Goal: Information Seeking & Learning: Learn about a topic

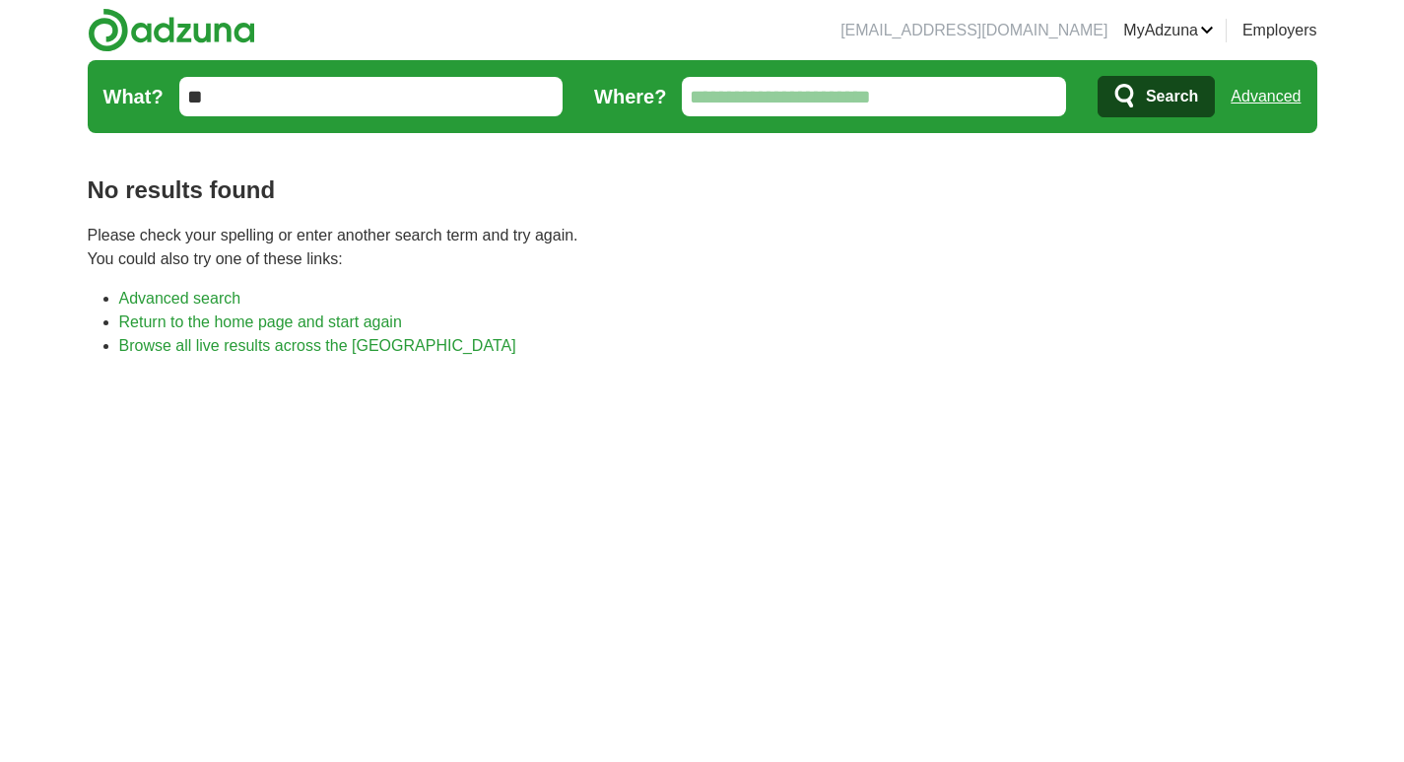
click at [1116, 95] on icon "submit" at bounding box center [1125, 96] width 19 height 24
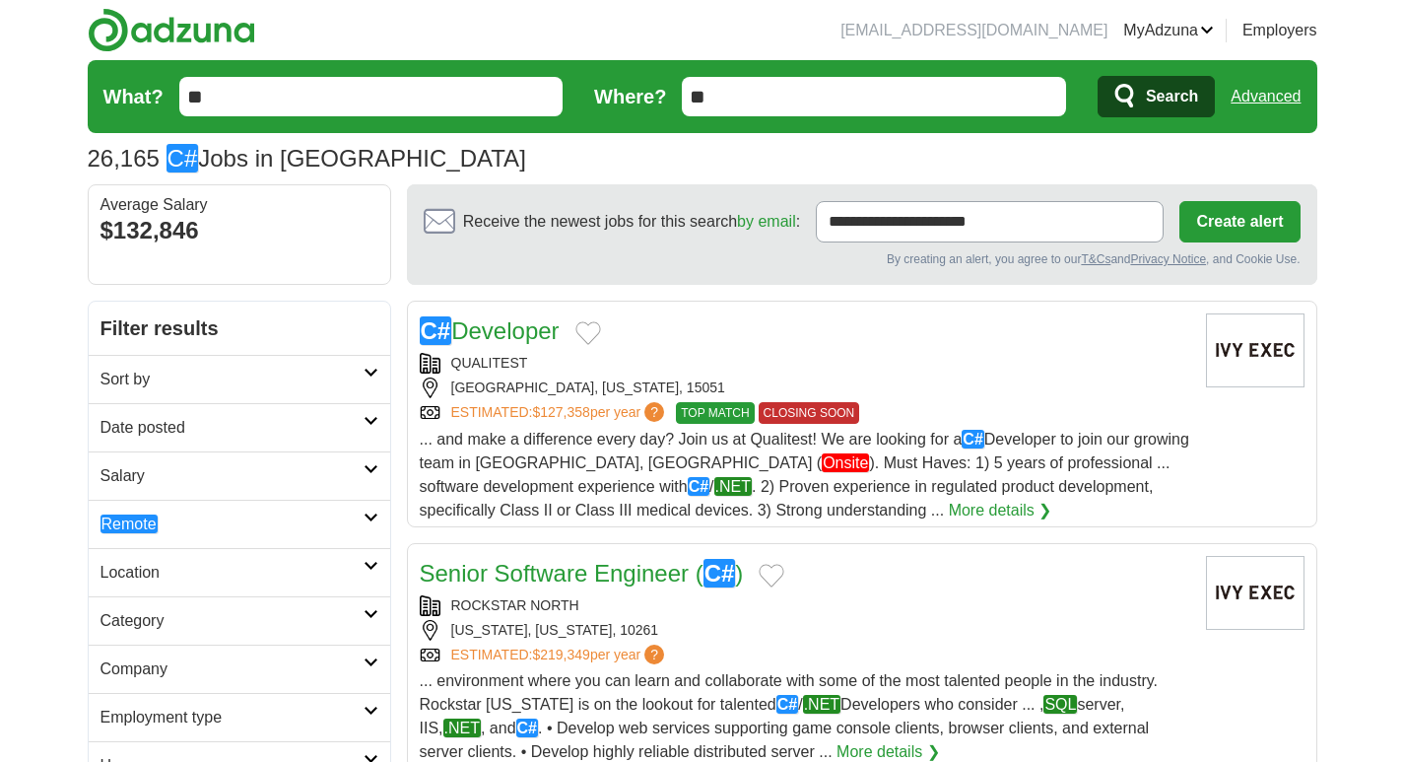
click at [923, 106] on input "**" at bounding box center [874, 96] width 384 height 39
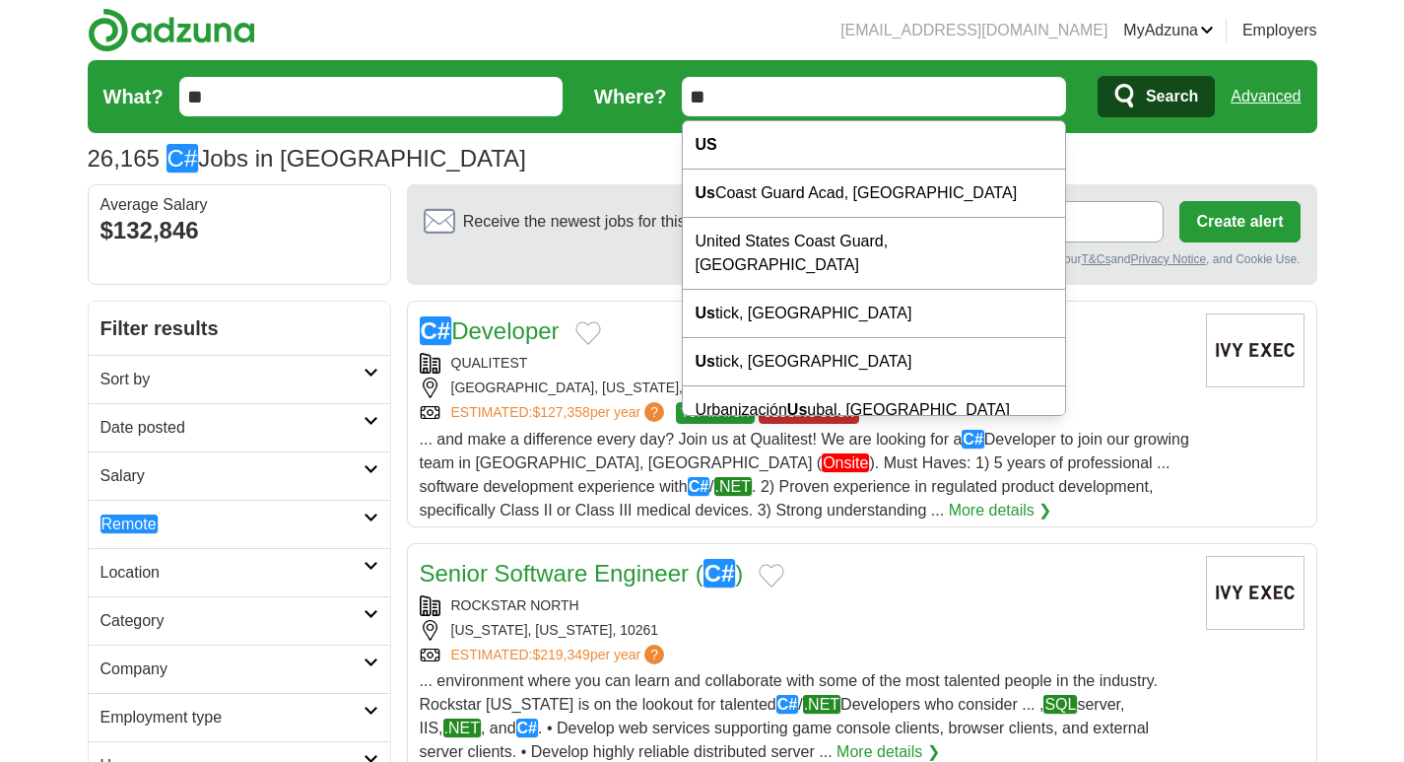
click at [1265, 101] on link "Advanced" at bounding box center [1266, 96] width 70 height 39
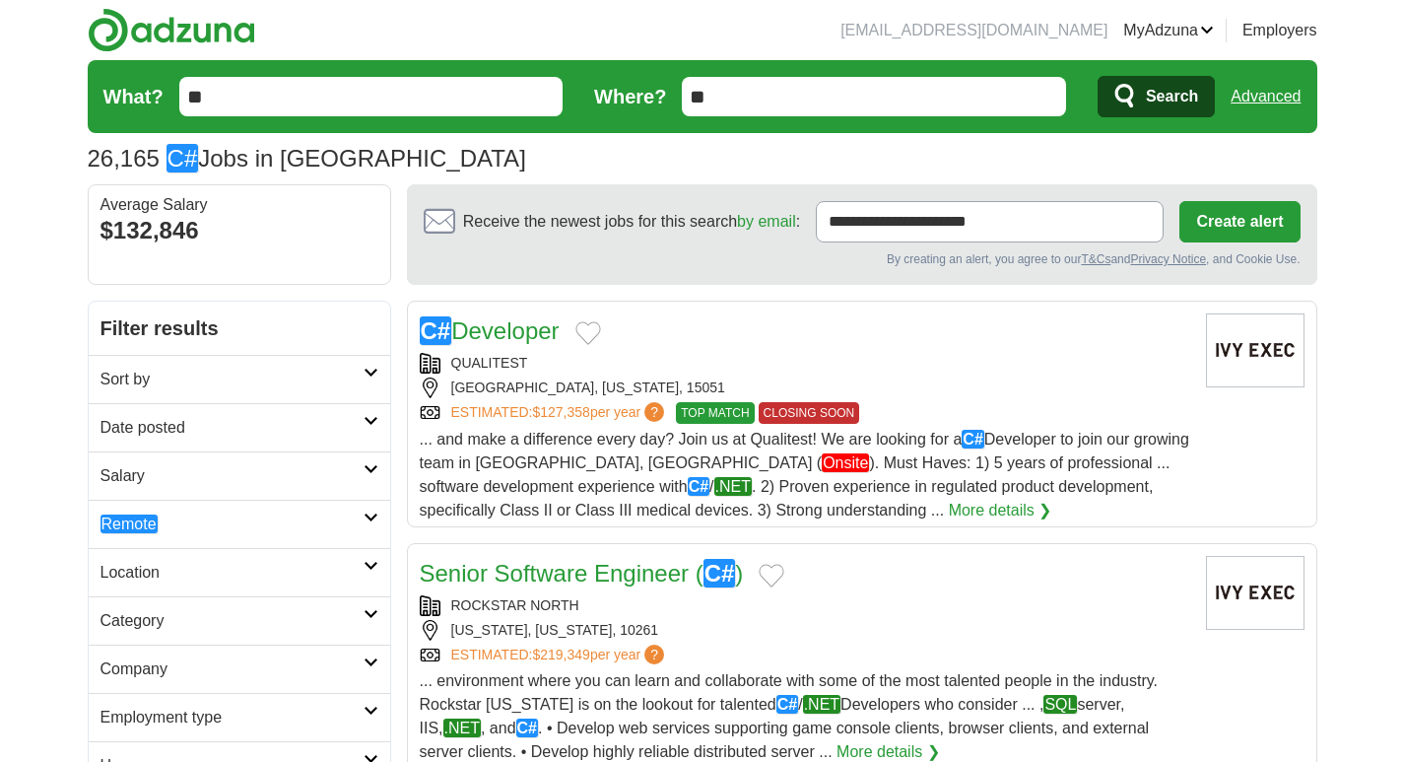
click at [775, 82] on input "**" at bounding box center [874, 96] width 384 height 39
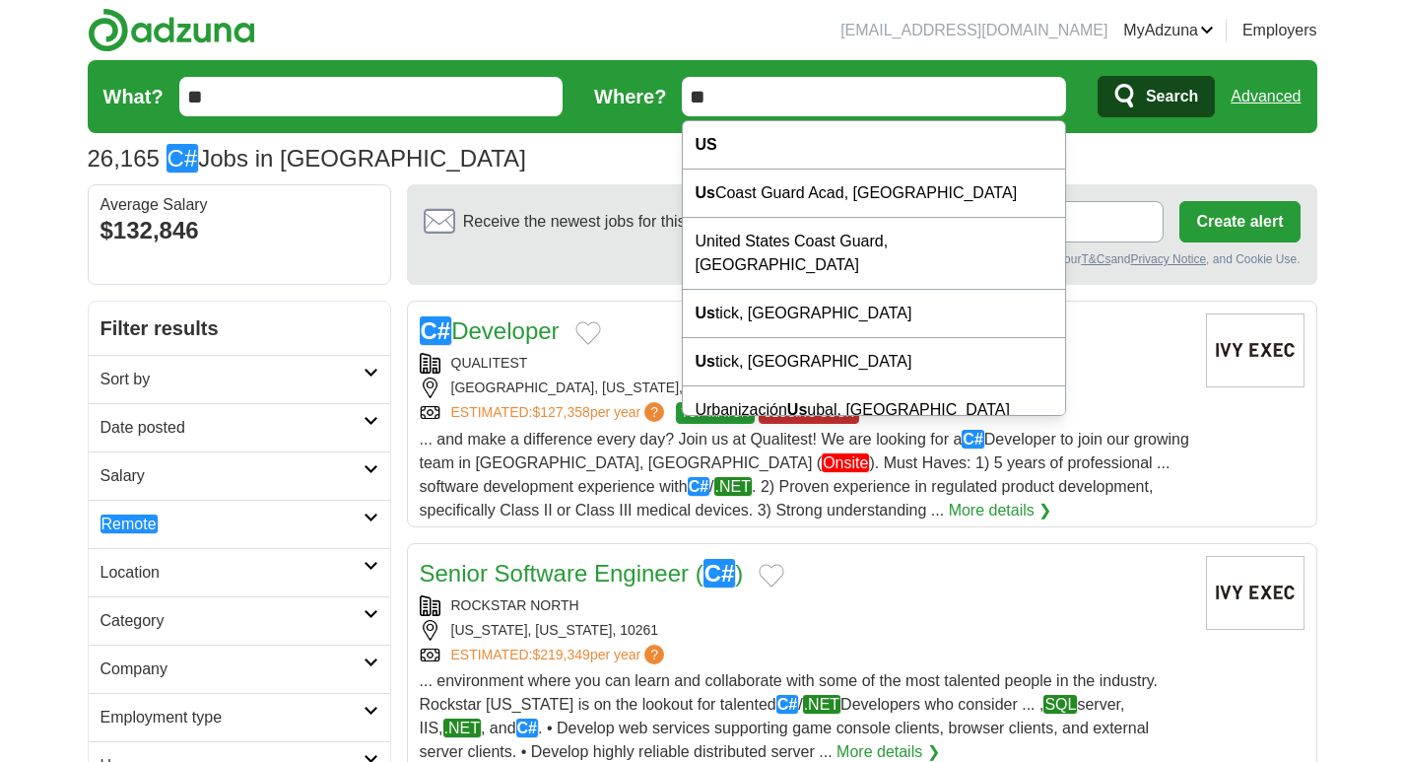
click at [793, 84] on input "**" at bounding box center [874, 96] width 384 height 39
click at [446, 142] on div "26,165 C# Jobs in US Average Salary: $132,846" at bounding box center [703, 158] width 1230 height 35
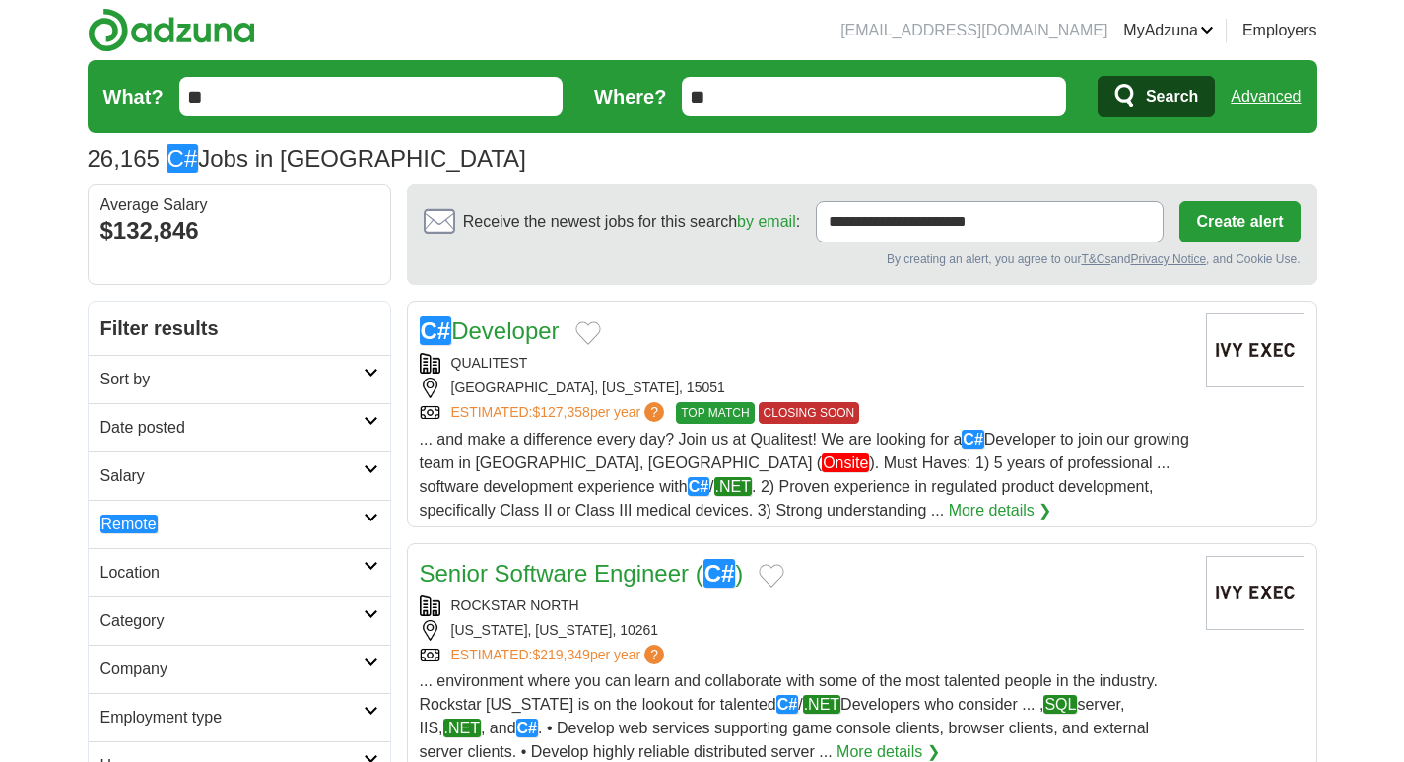
click at [809, 106] on input "**" at bounding box center [874, 96] width 384 height 39
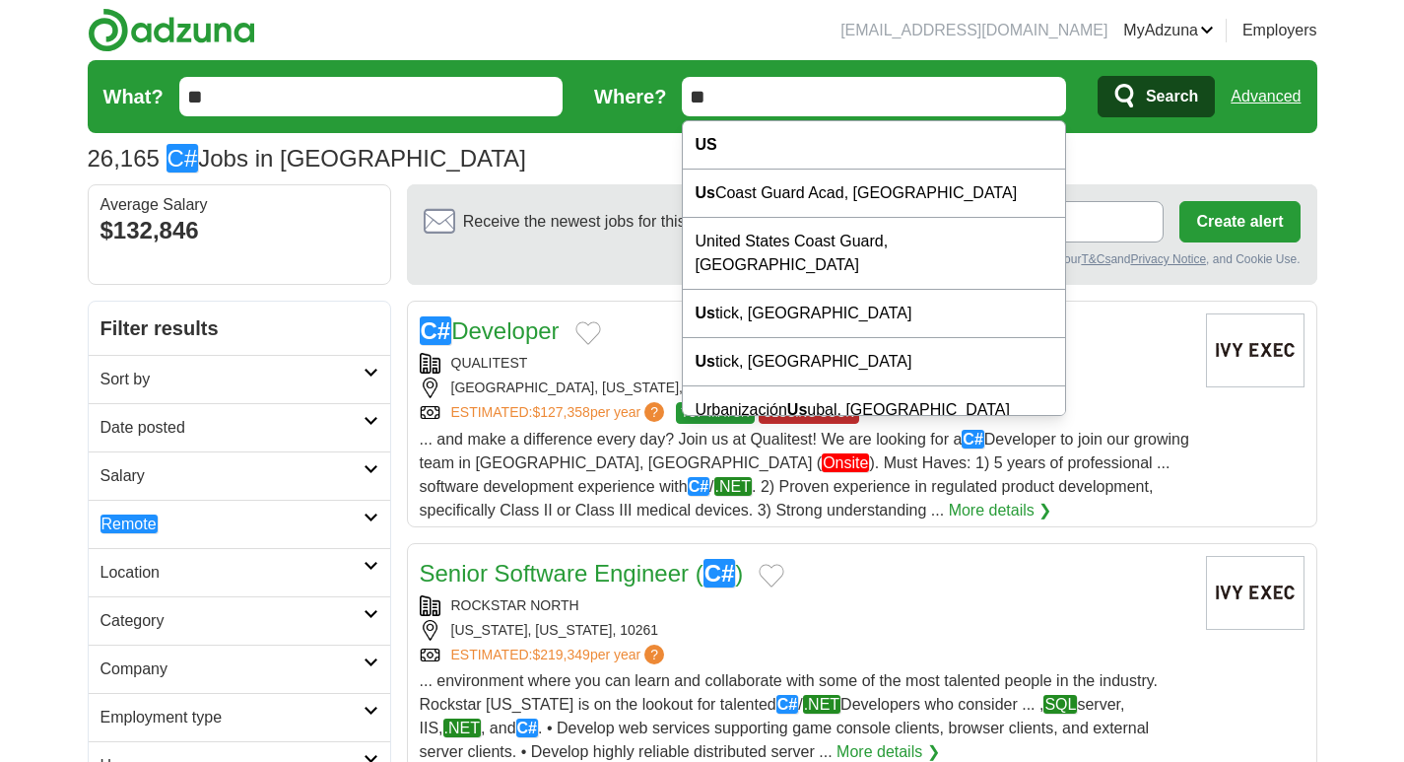
click at [809, 106] on input "**" at bounding box center [874, 96] width 384 height 39
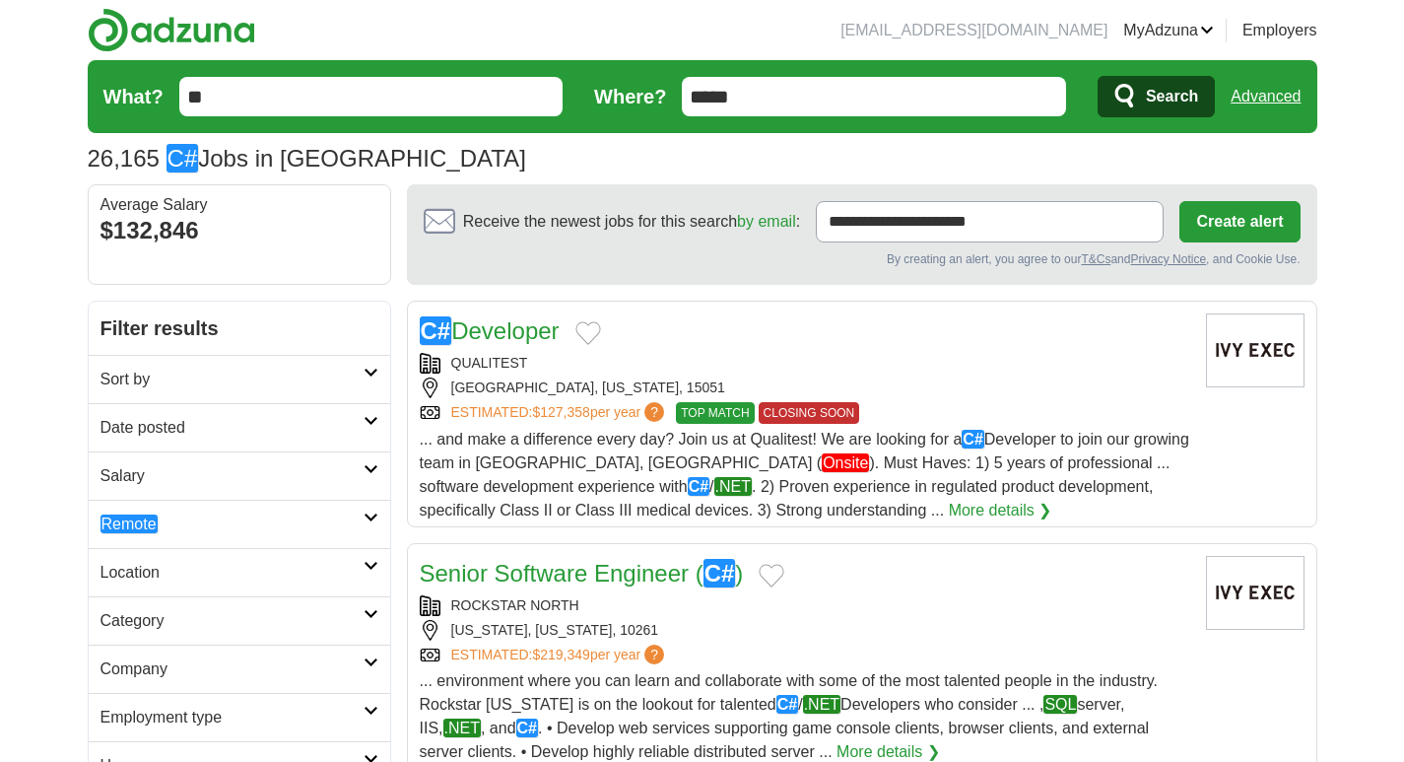
type input "*****"
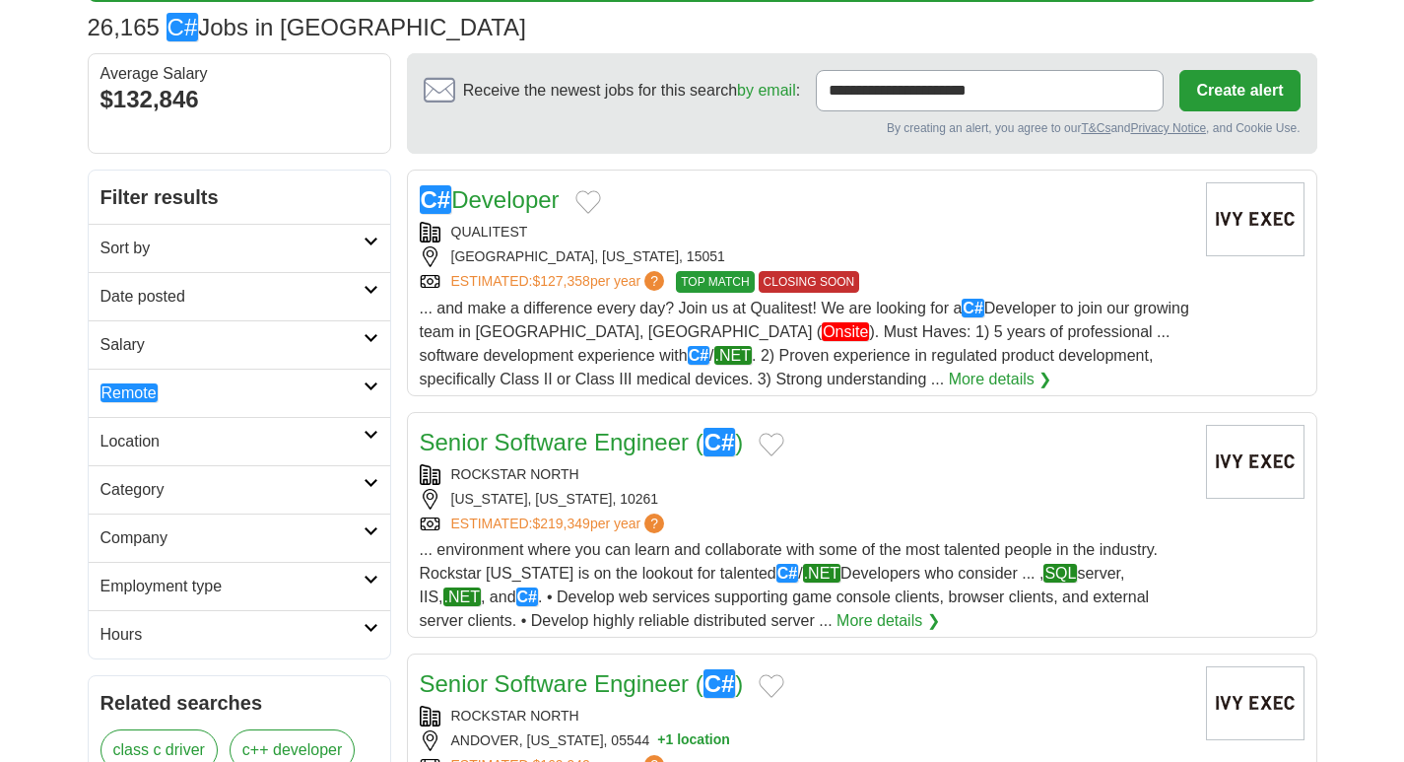
click at [244, 242] on h2 "Sort by" at bounding box center [232, 249] width 263 height 24
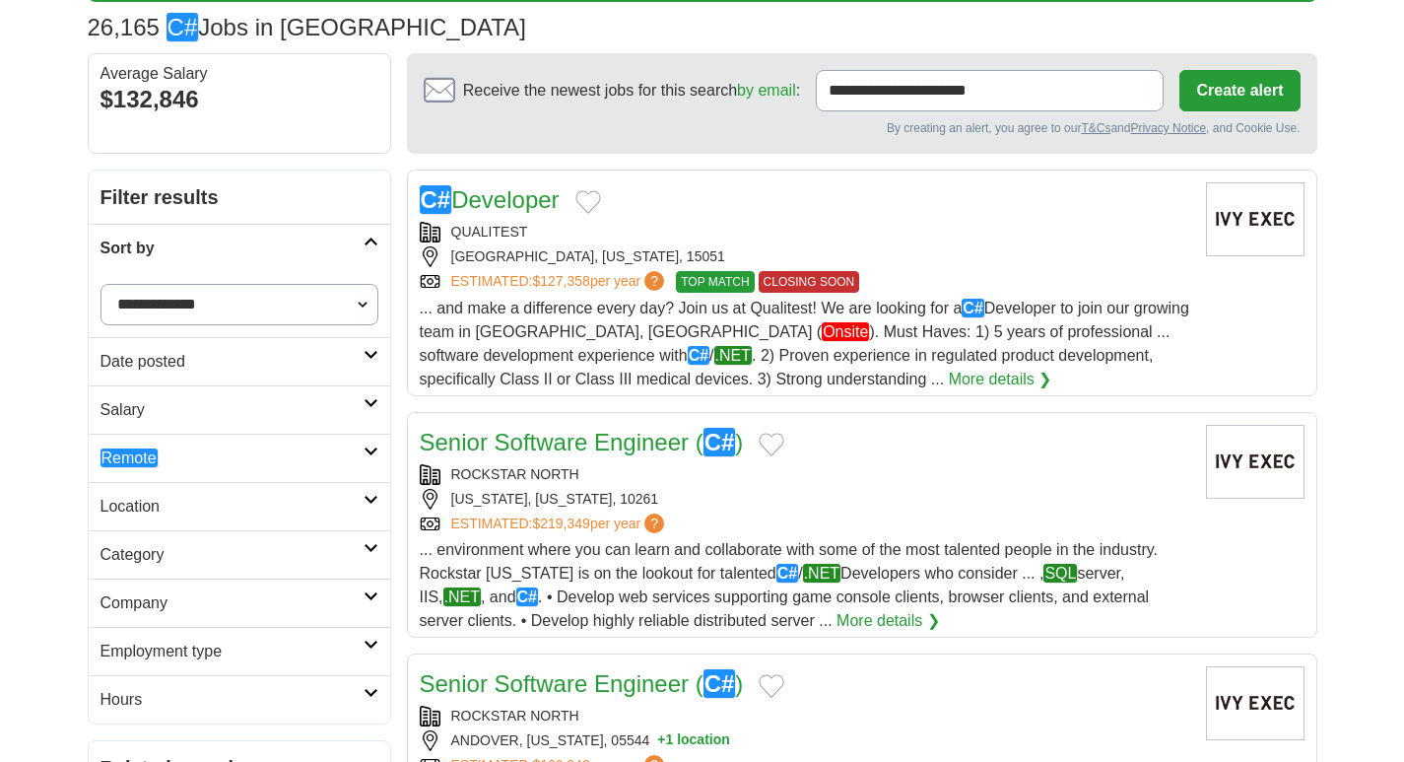
click at [244, 242] on h2 "Sort by" at bounding box center [232, 249] width 263 height 24
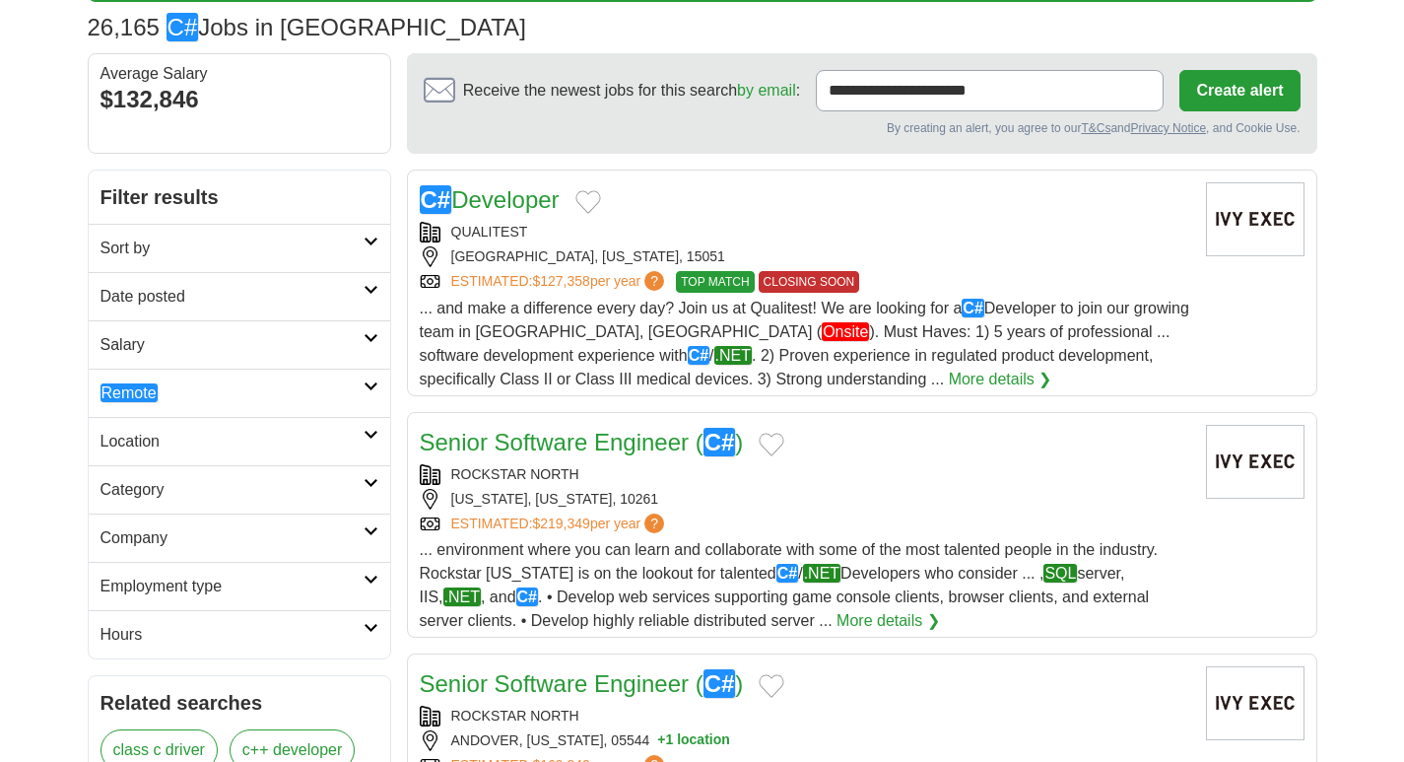
click at [200, 299] on h2 "Date posted" at bounding box center [232, 297] width 263 height 24
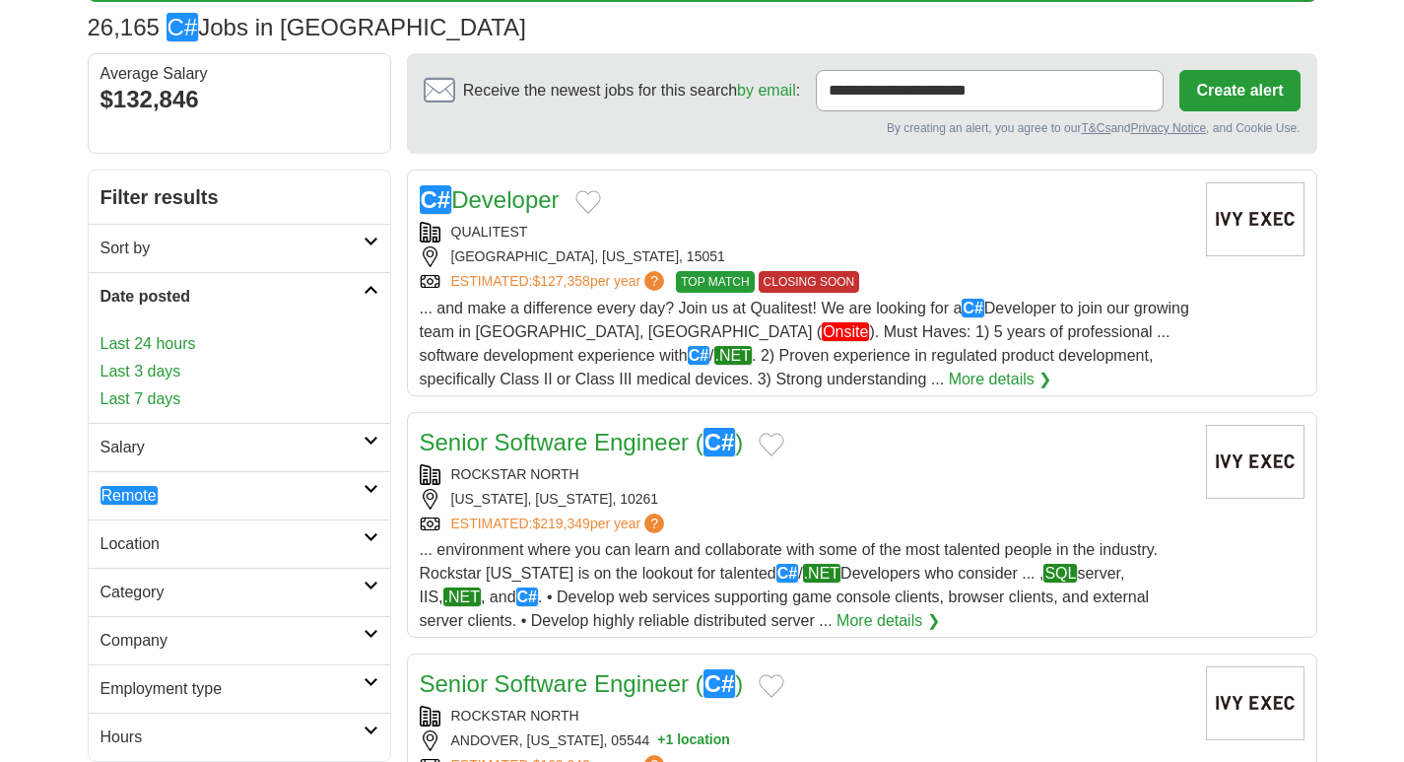
click at [156, 401] on link "Last 7 days" at bounding box center [240, 399] width 278 height 24
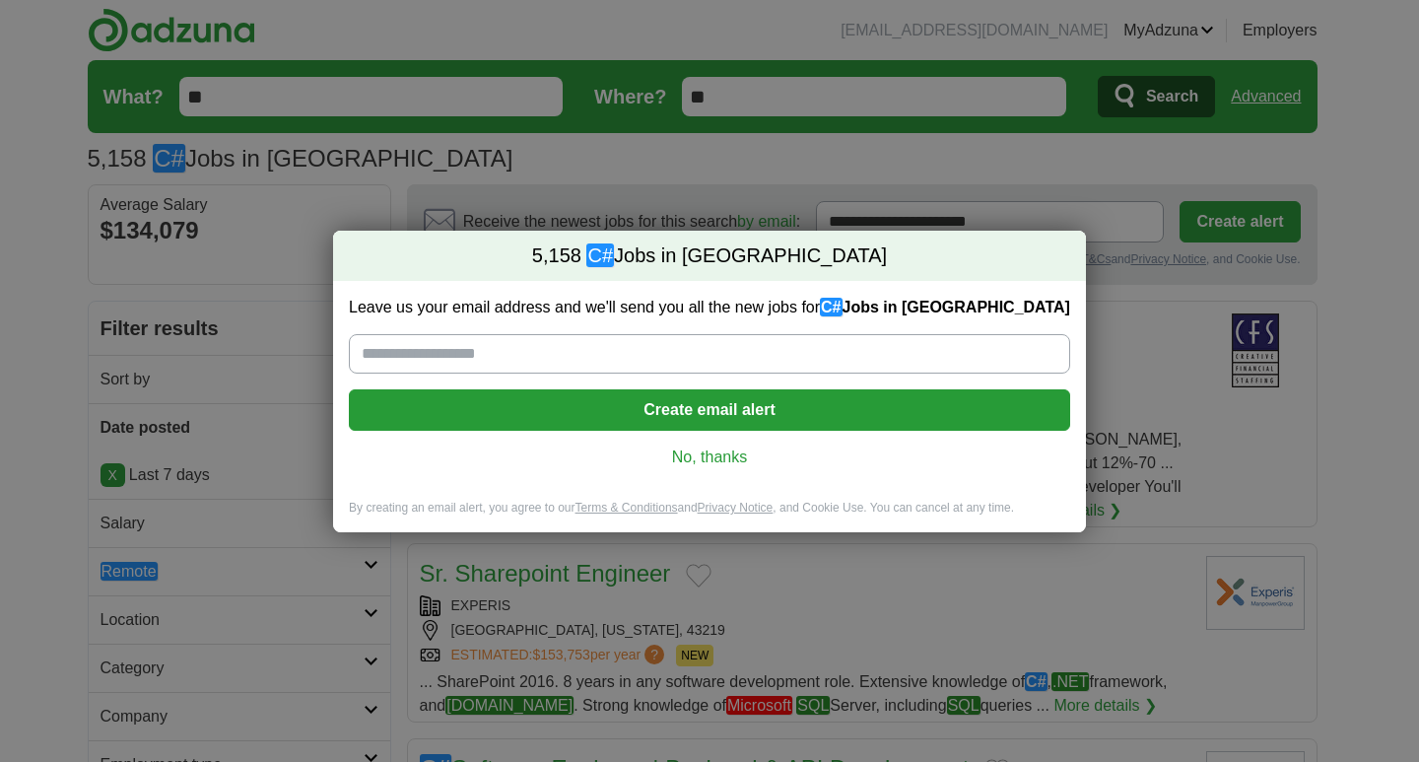
click at [701, 458] on link "No, thanks" at bounding box center [710, 457] width 690 height 22
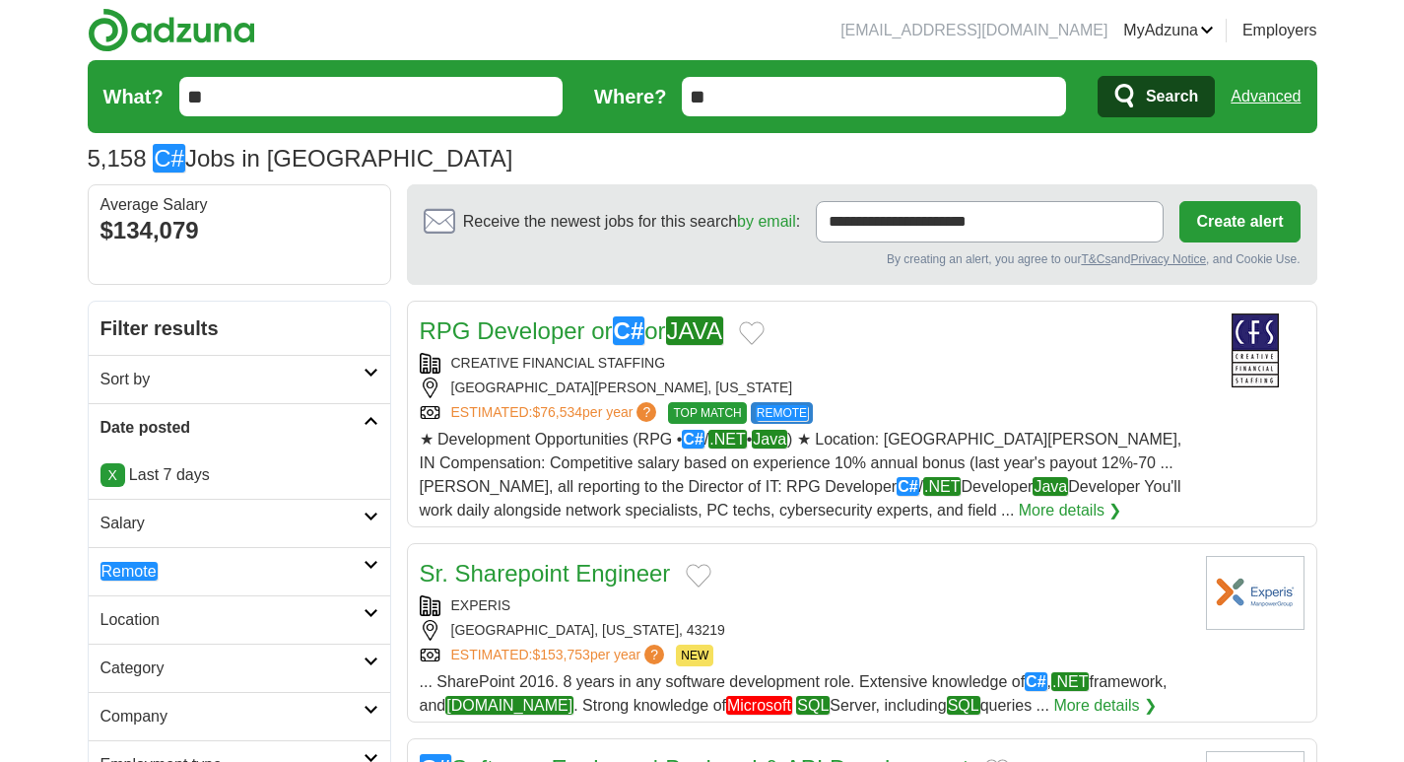
scroll to position [131, 0]
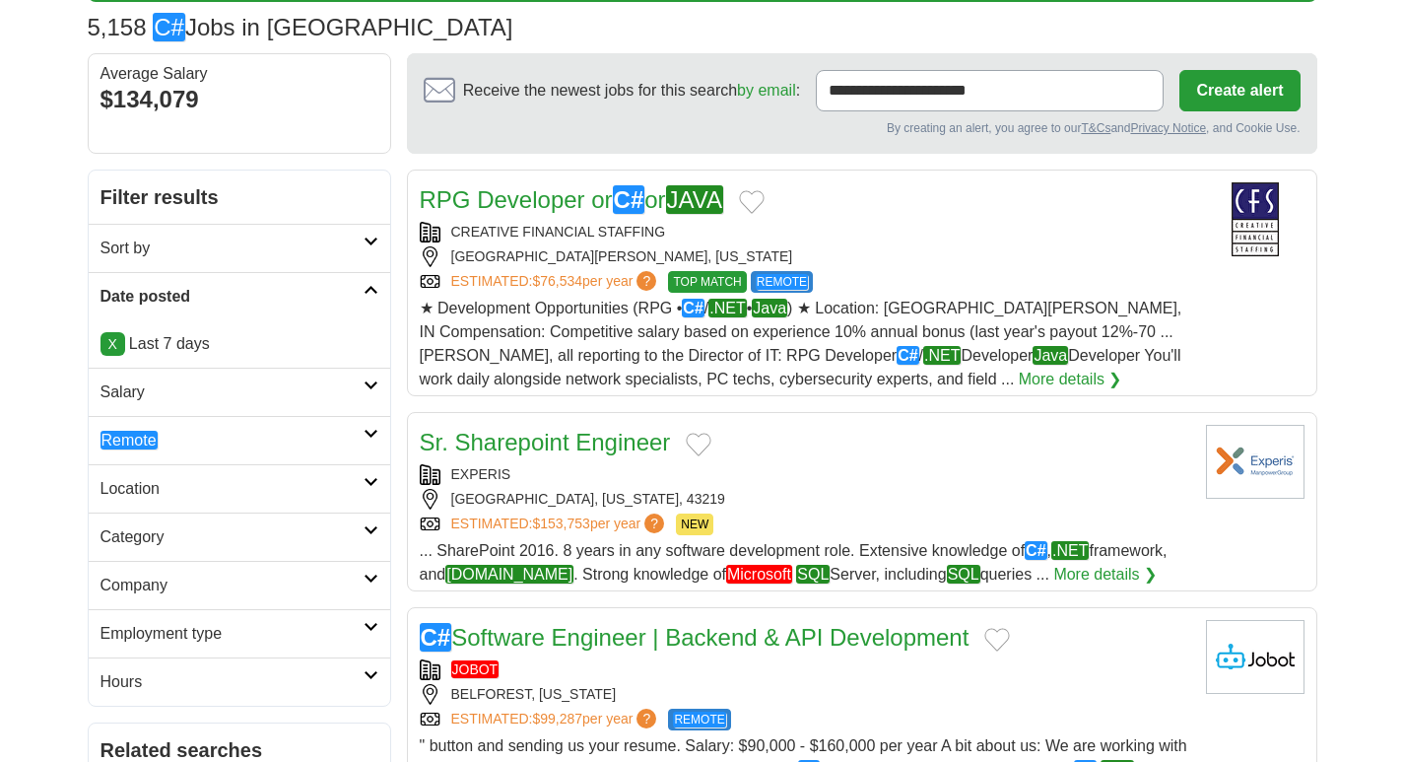
click at [130, 443] on em "Remote" at bounding box center [129, 440] width 57 height 19
click at [156, 490] on em "Remote" at bounding box center [129, 487] width 57 height 19
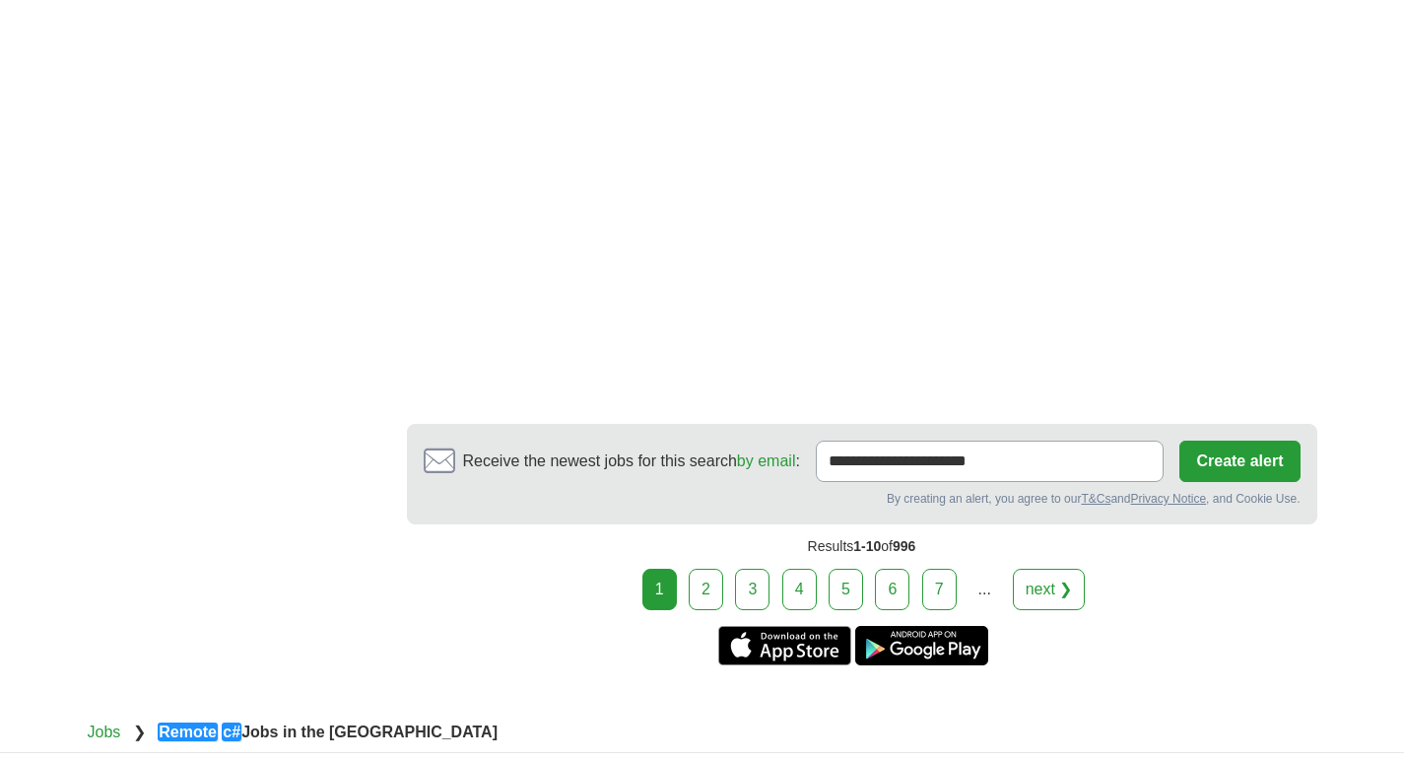
scroll to position [3285, 0]
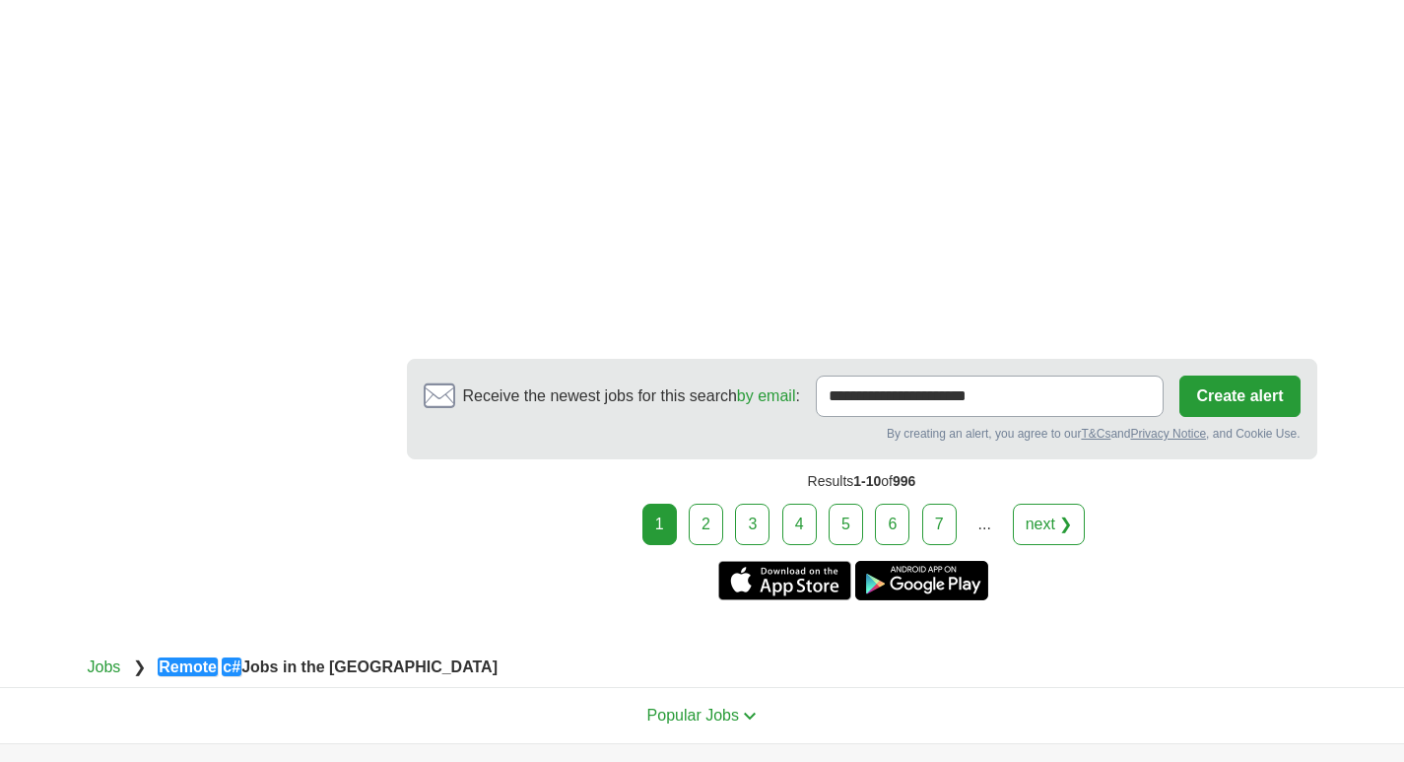
click at [709, 504] on link "2" at bounding box center [706, 524] width 34 height 41
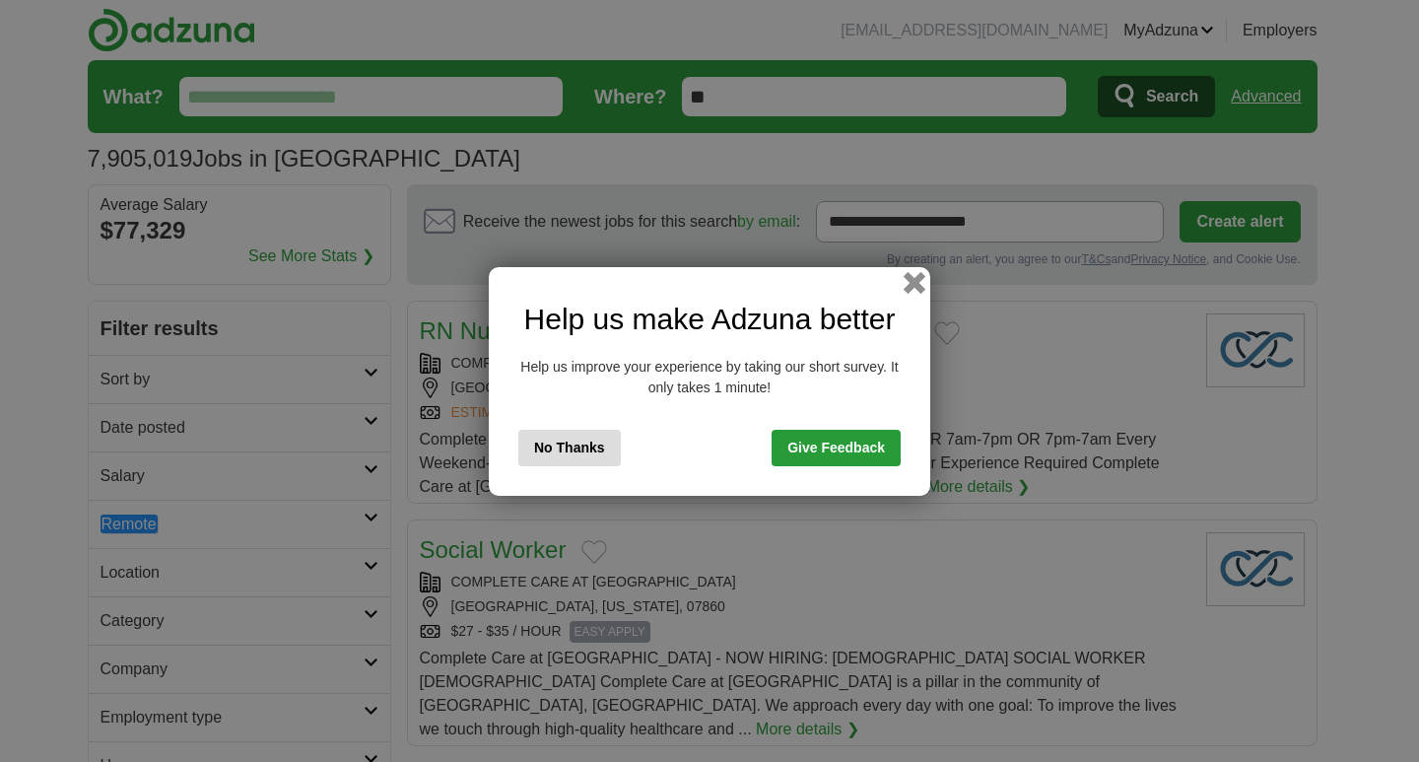
click at [915, 283] on button "button" at bounding box center [915, 282] width 22 height 22
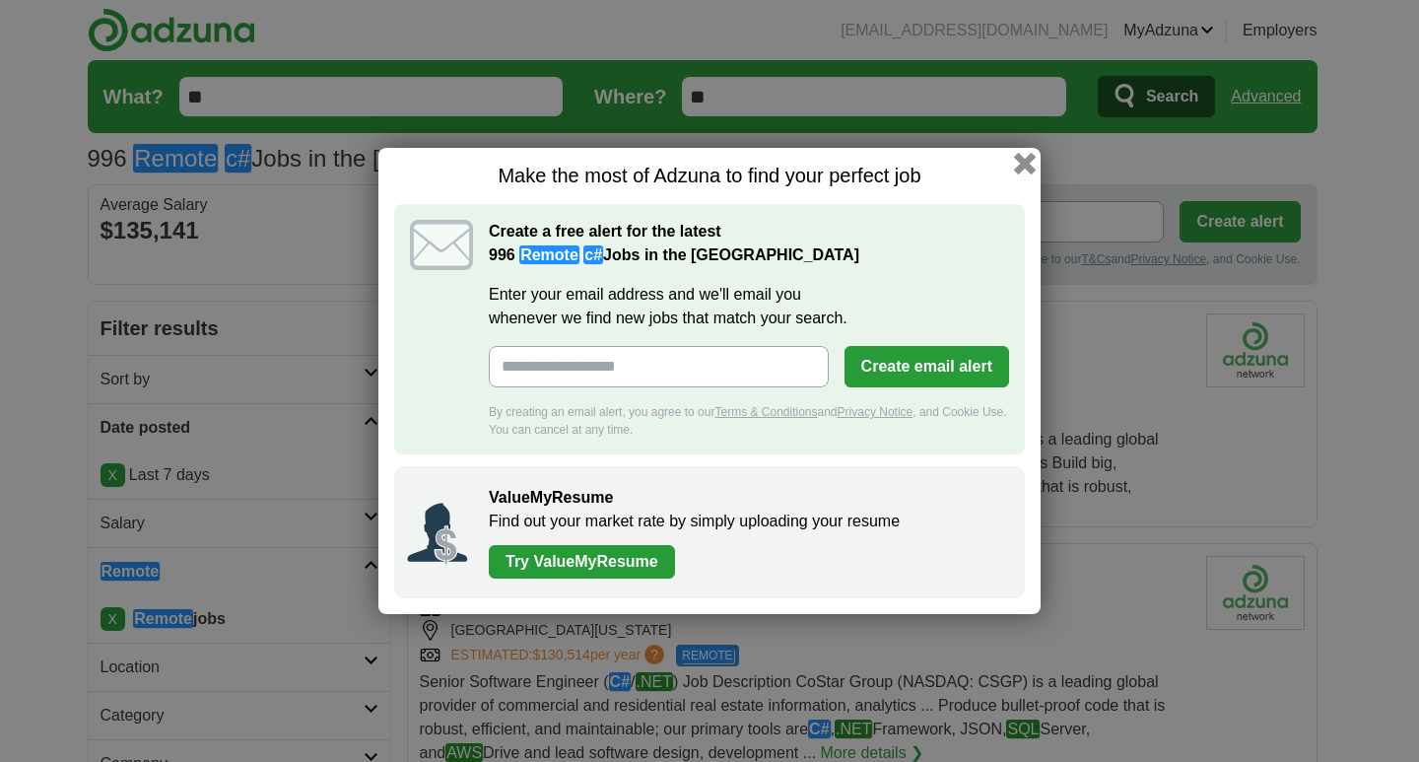
click at [1029, 157] on button "button" at bounding box center [1025, 164] width 22 height 22
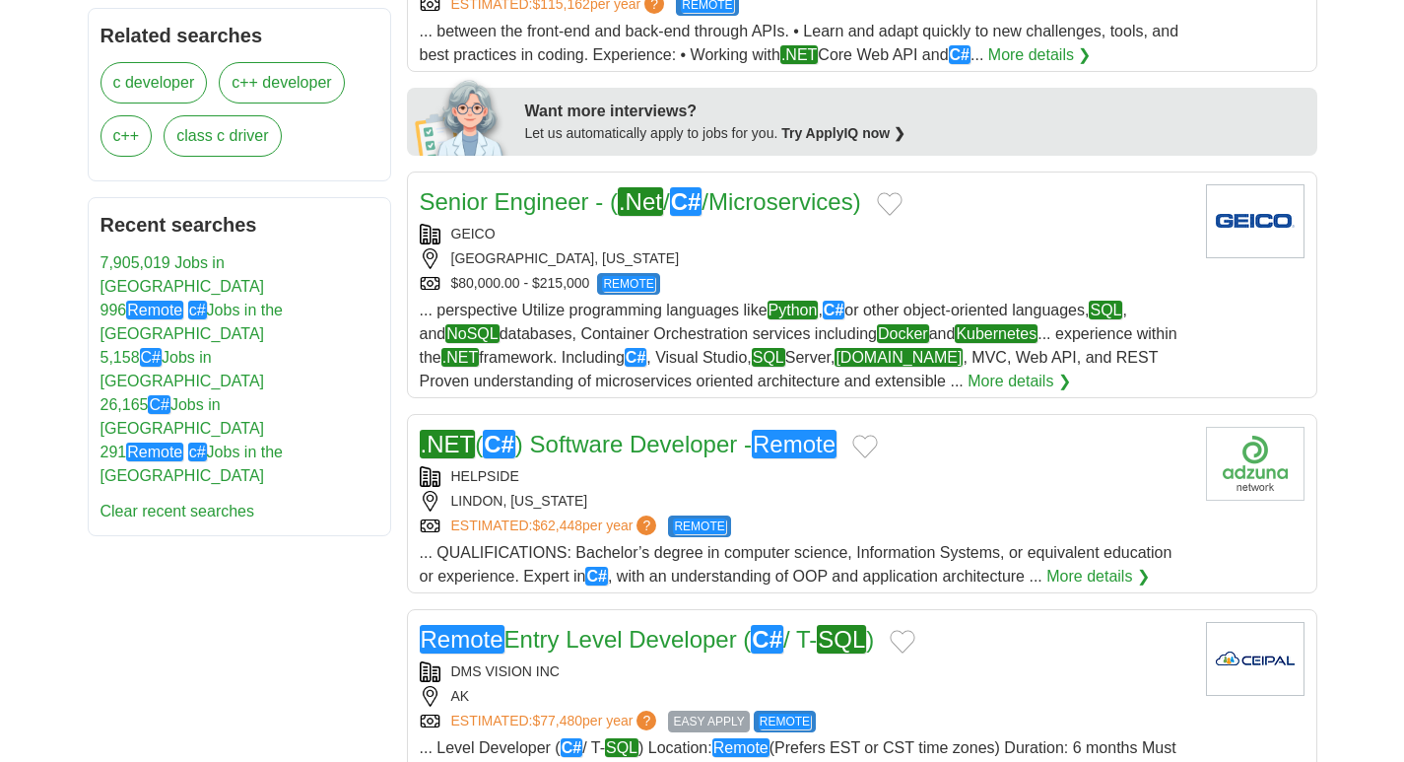
scroll to position [920, 0]
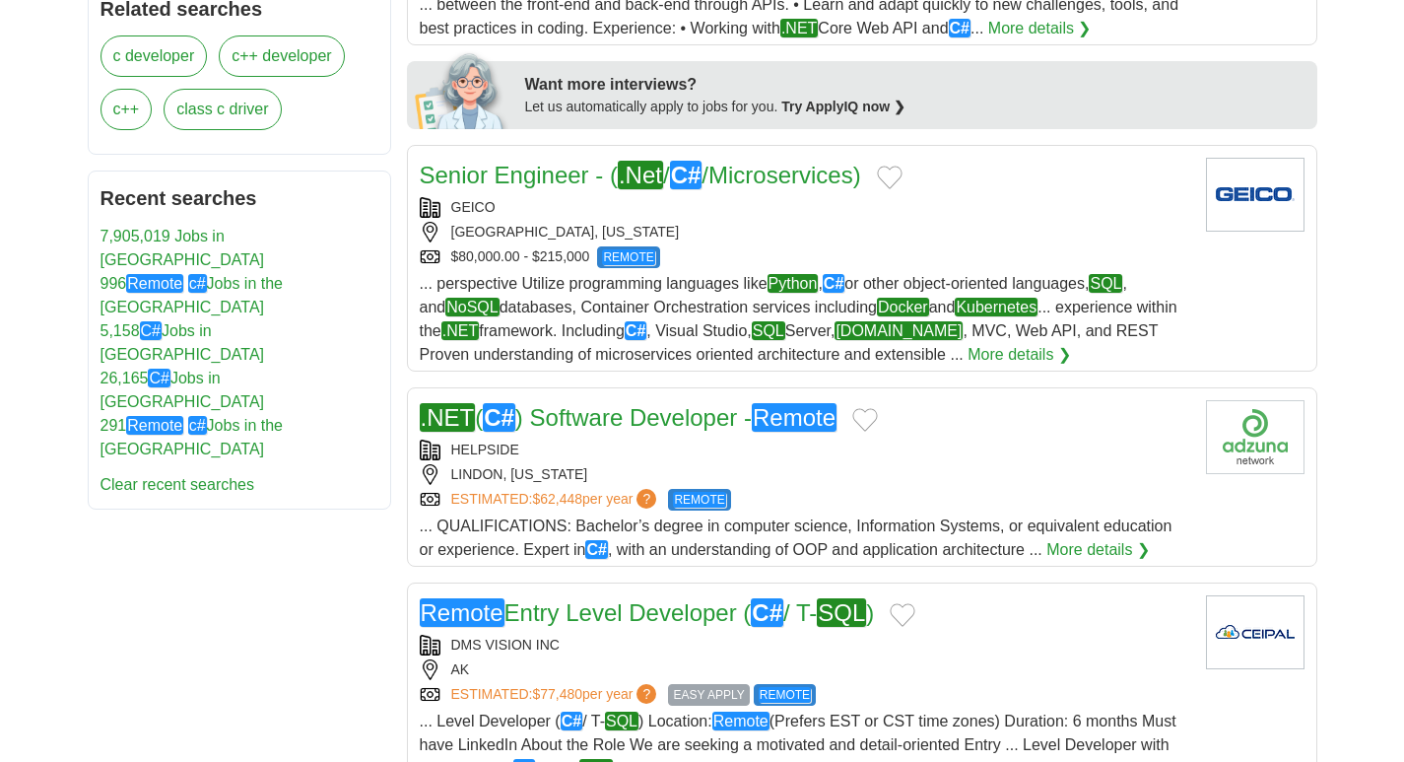
drag, startPoint x: 654, startPoint y: 169, endPoint x: 289, endPoint y: 503, distance: 495.3
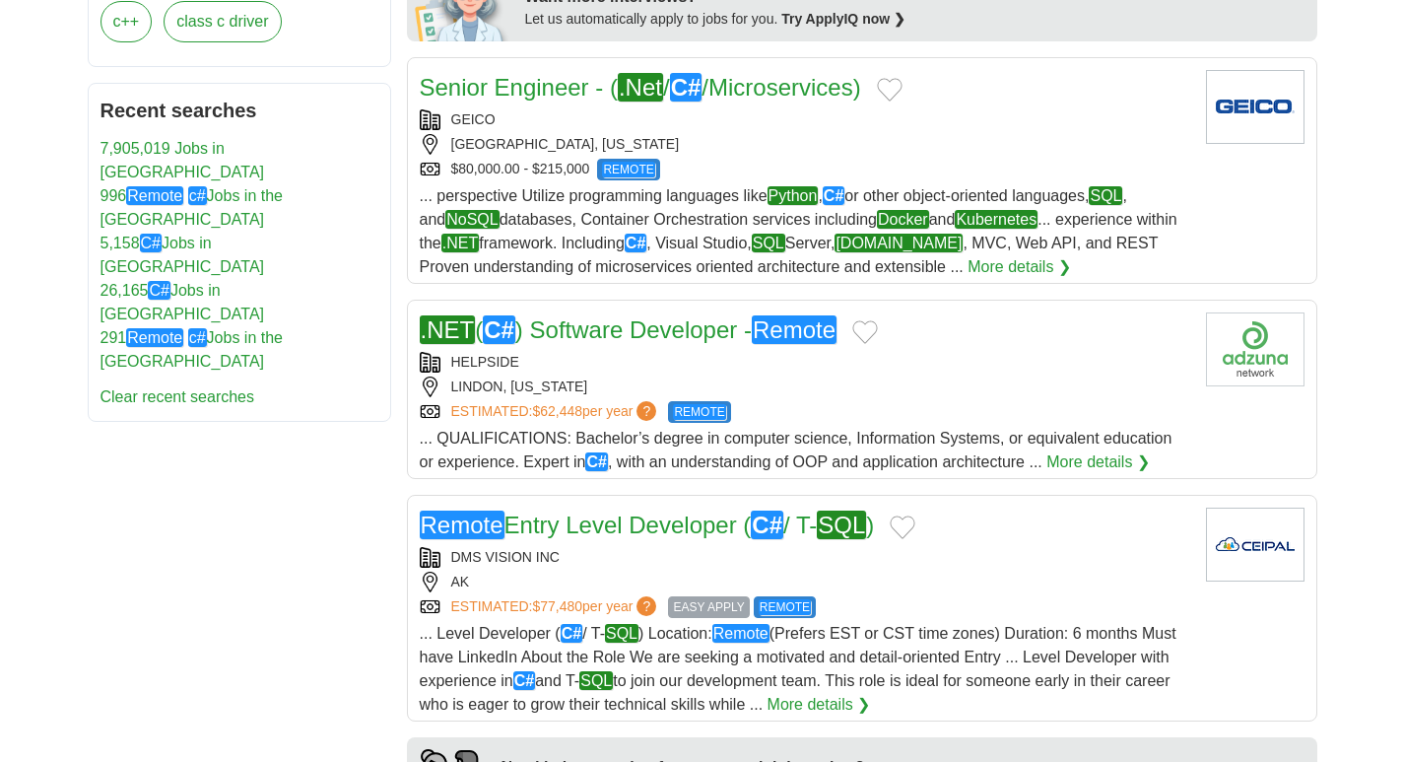
scroll to position [1052, 0]
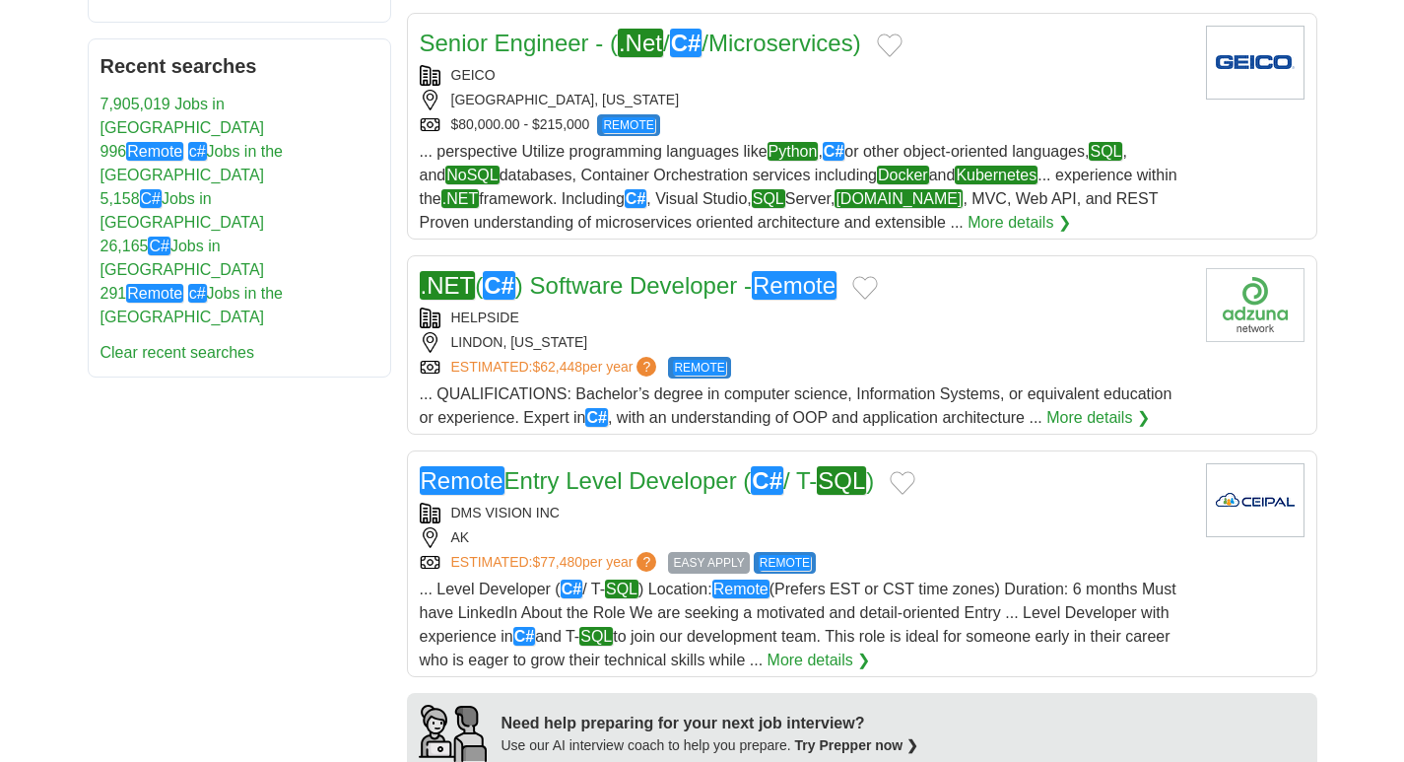
drag, startPoint x: 578, startPoint y: 291, endPoint x: 256, endPoint y: 385, distance: 334.9
click at [256, 385] on div "**********" at bounding box center [703, 656] width 1230 height 2815
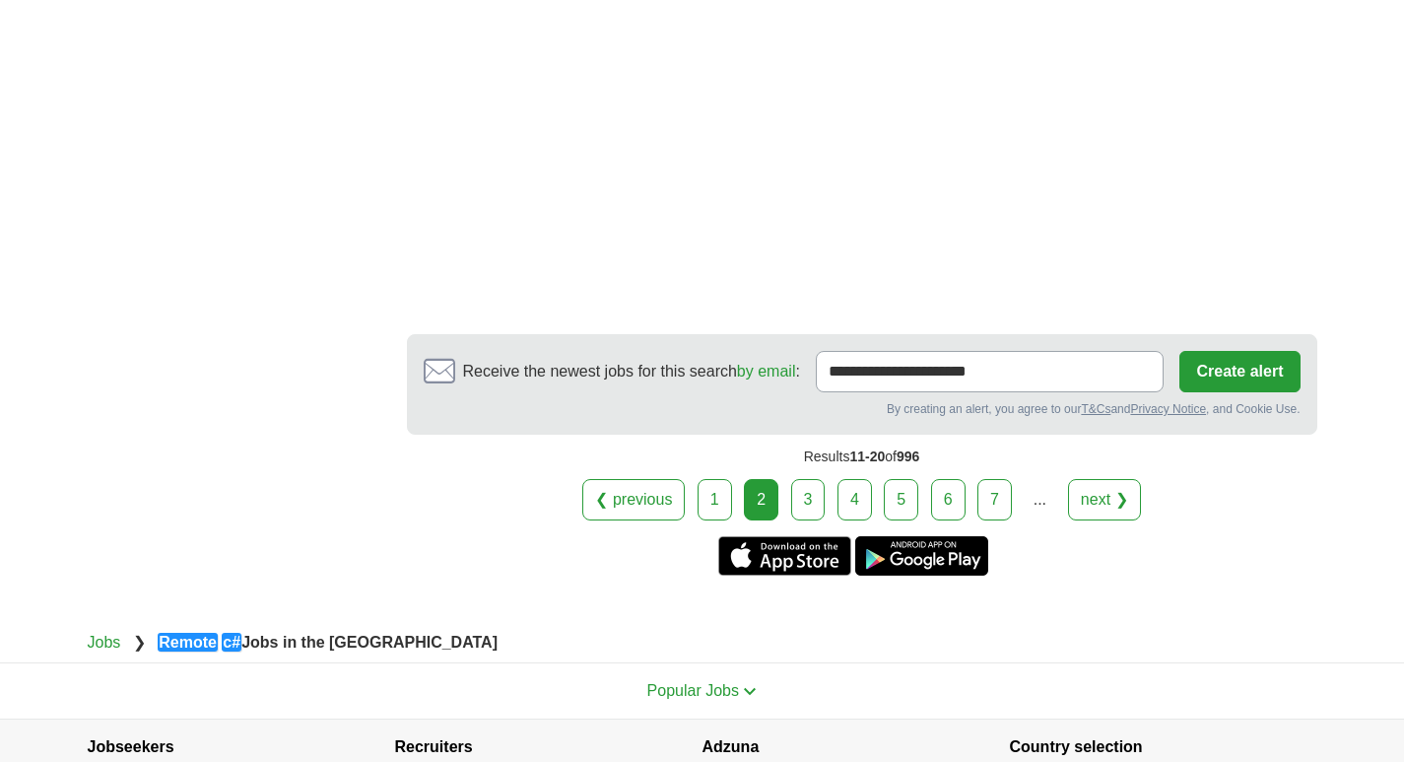
scroll to position [3548, 0]
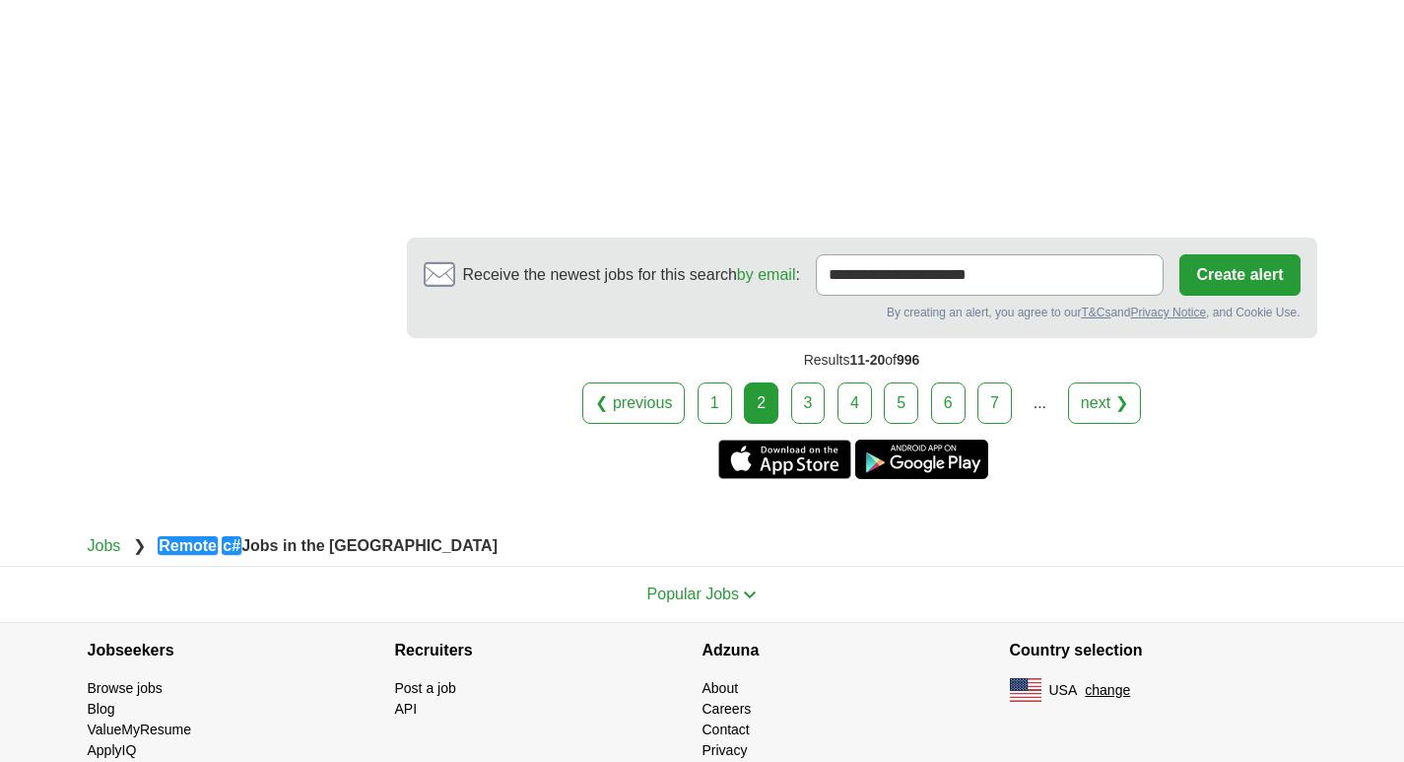
click at [819, 382] on link "3" at bounding box center [808, 402] width 34 height 41
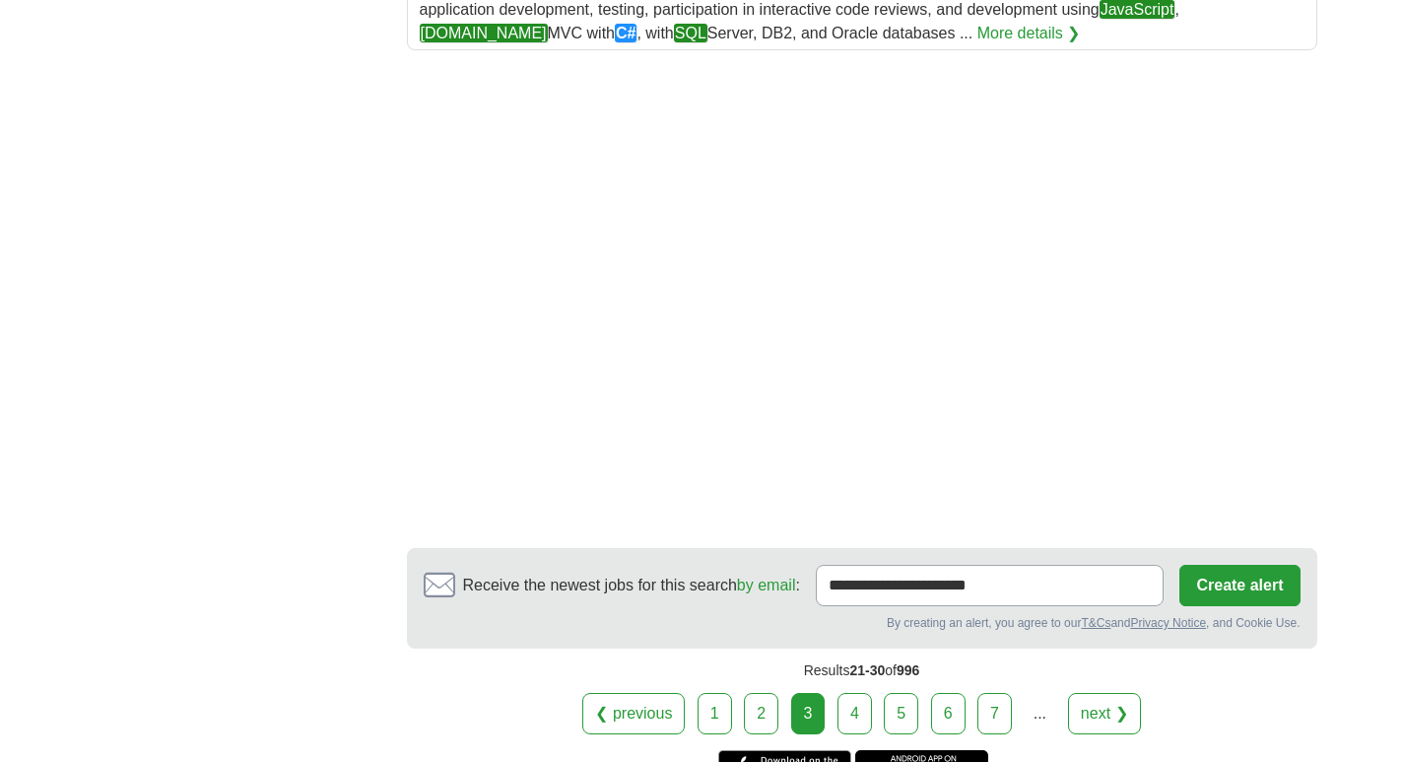
scroll to position [3023, 0]
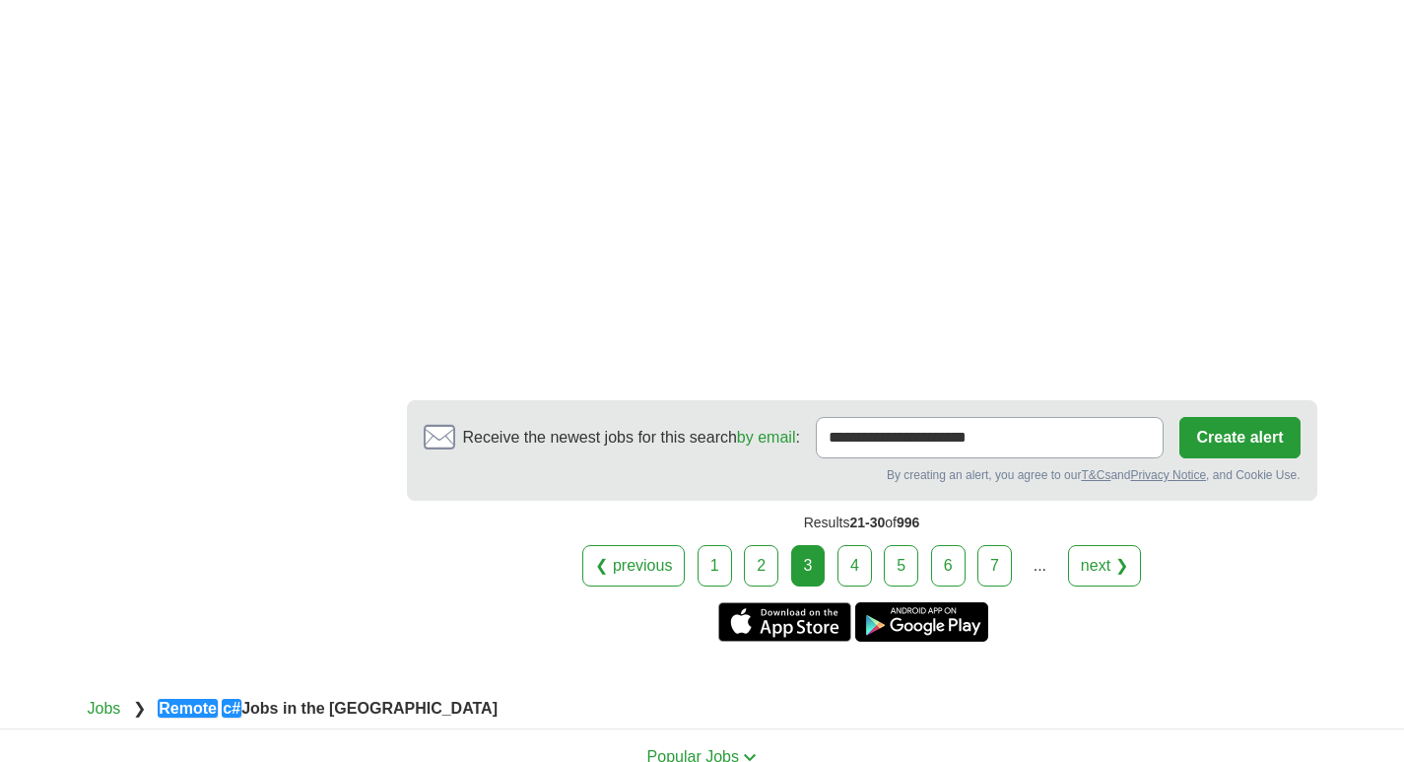
click at [860, 545] on link "4" at bounding box center [855, 565] width 34 height 41
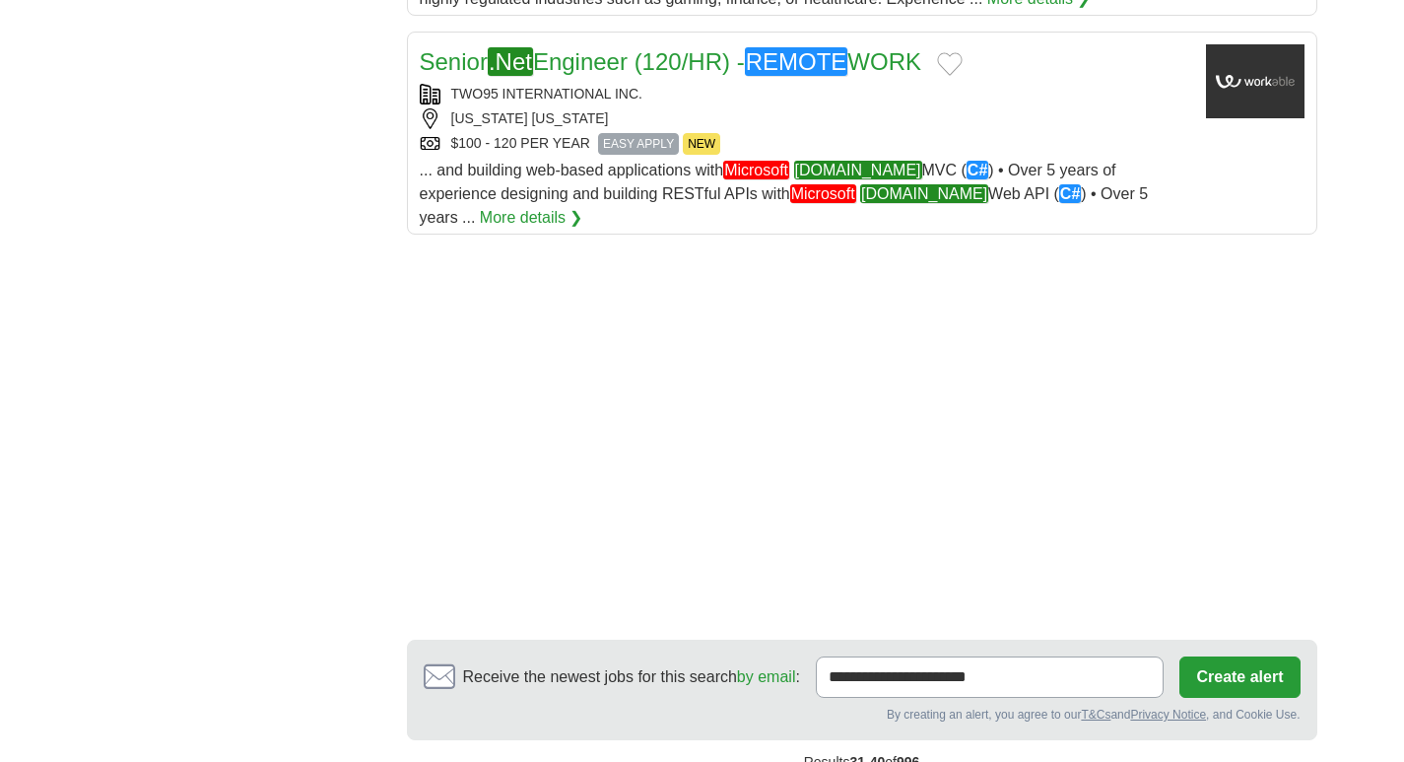
scroll to position [2629, 0]
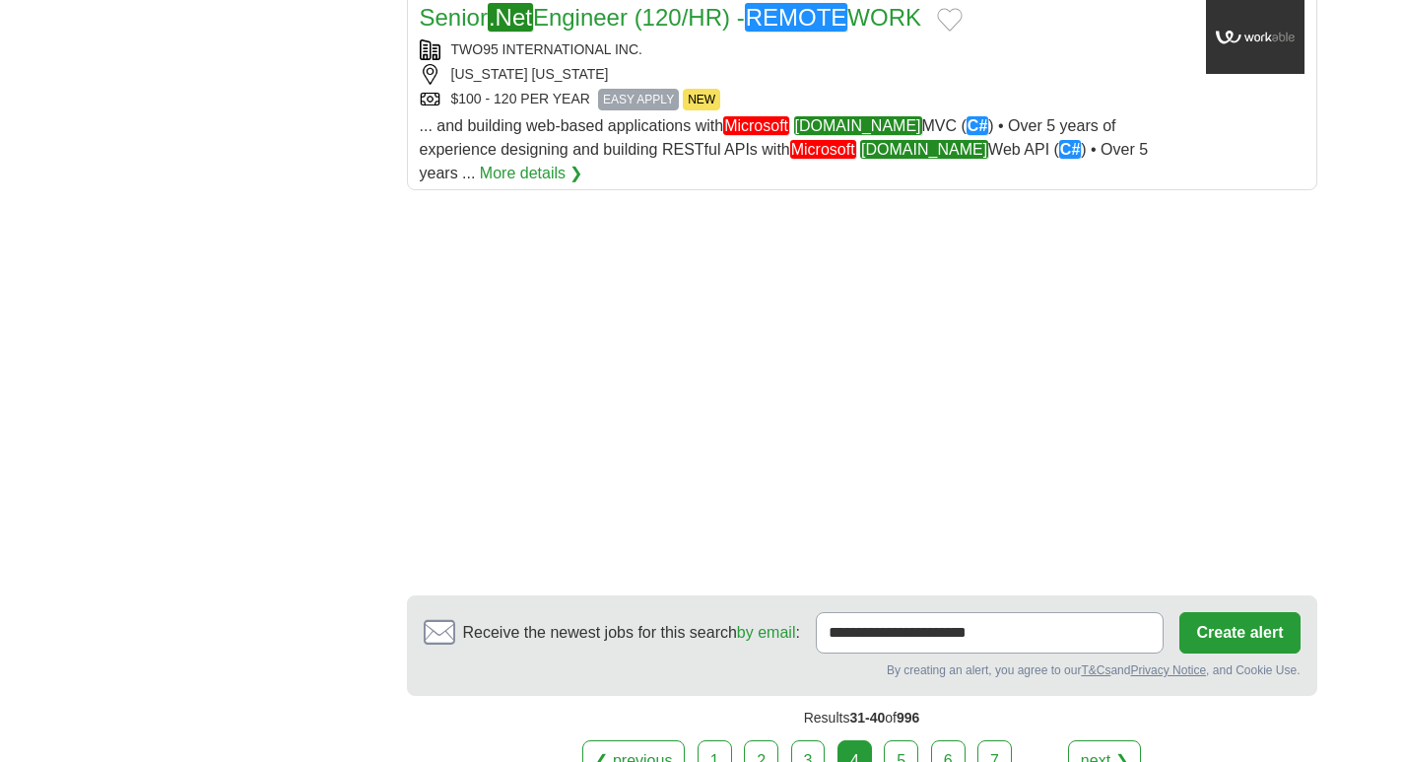
click at [889, 746] on link "5" at bounding box center [901, 760] width 34 height 41
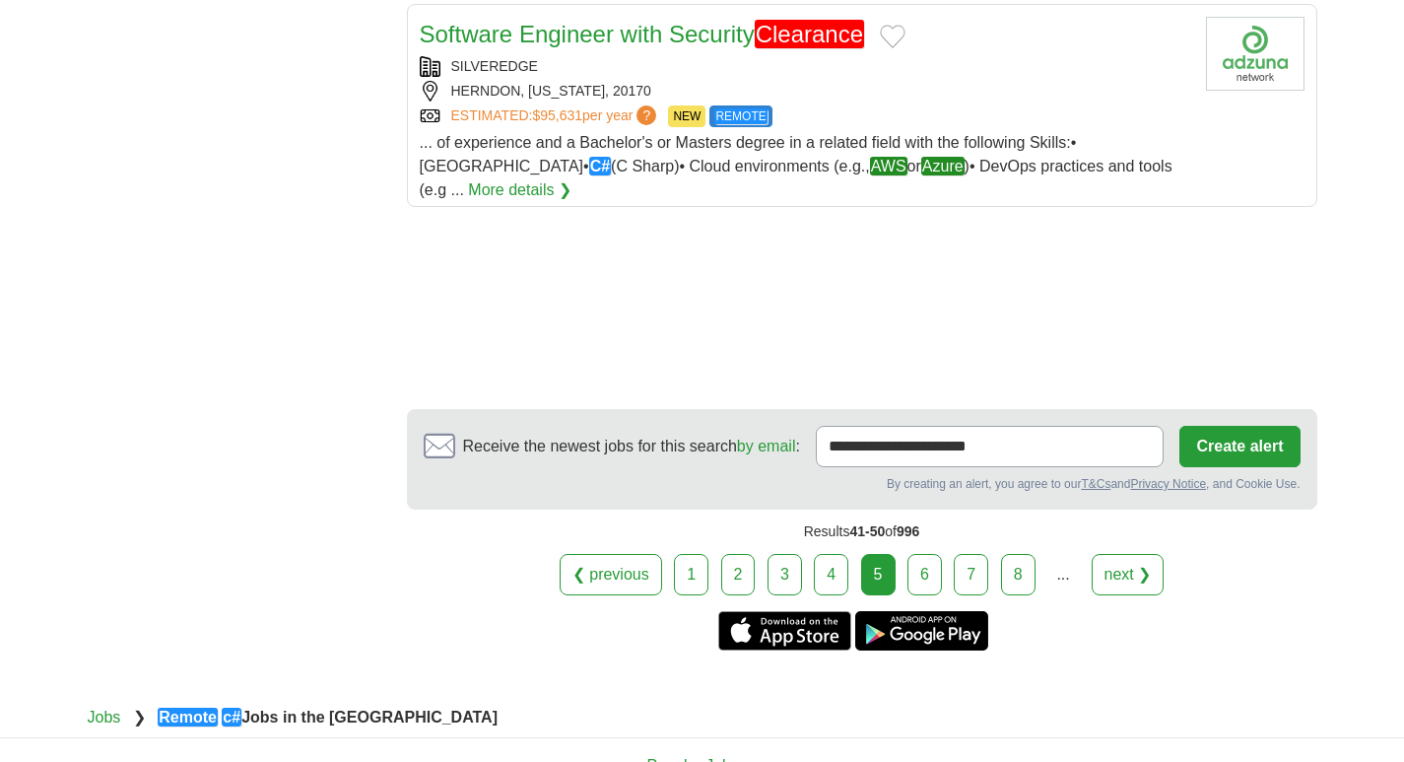
scroll to position [2629, 0]
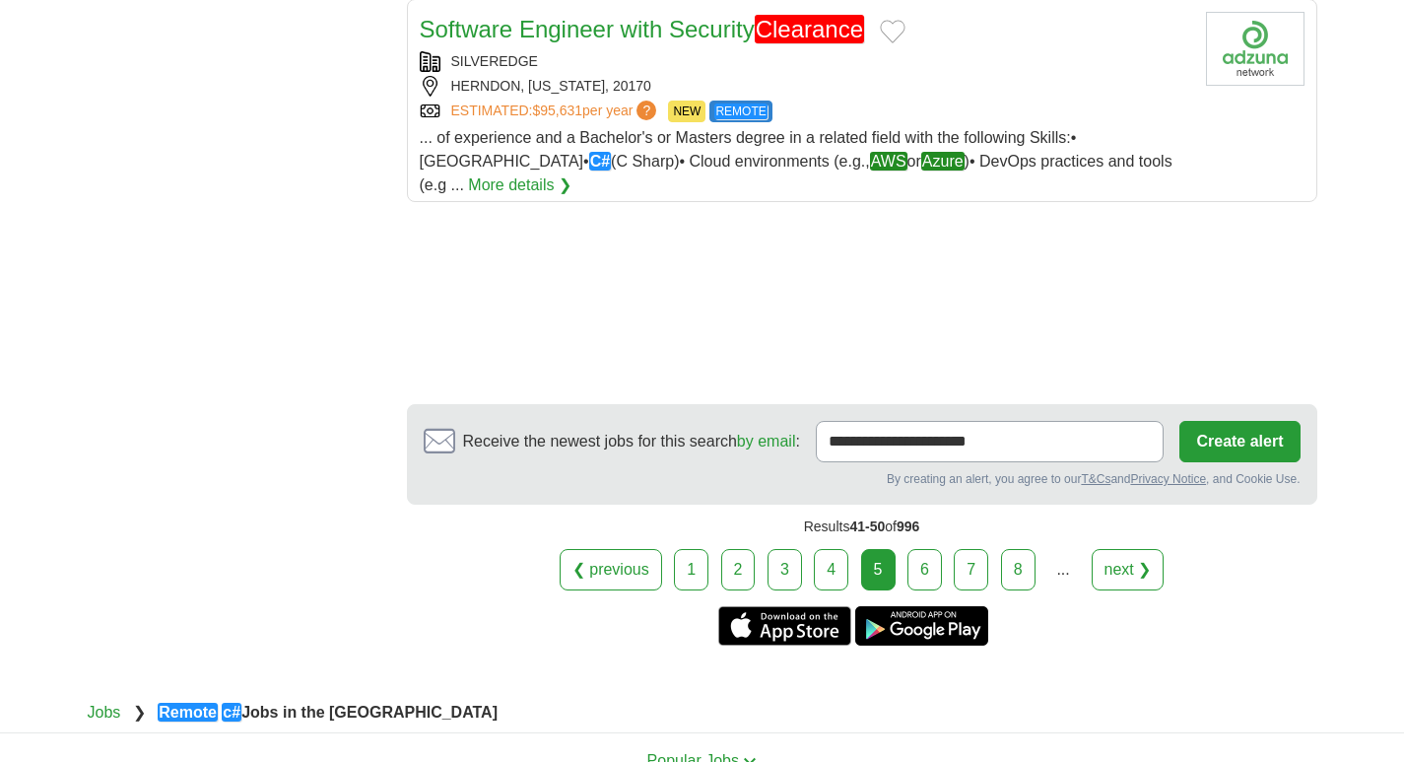
click at [916, 549] on link "6" at bounding box center [925, 569] width 34 height 41
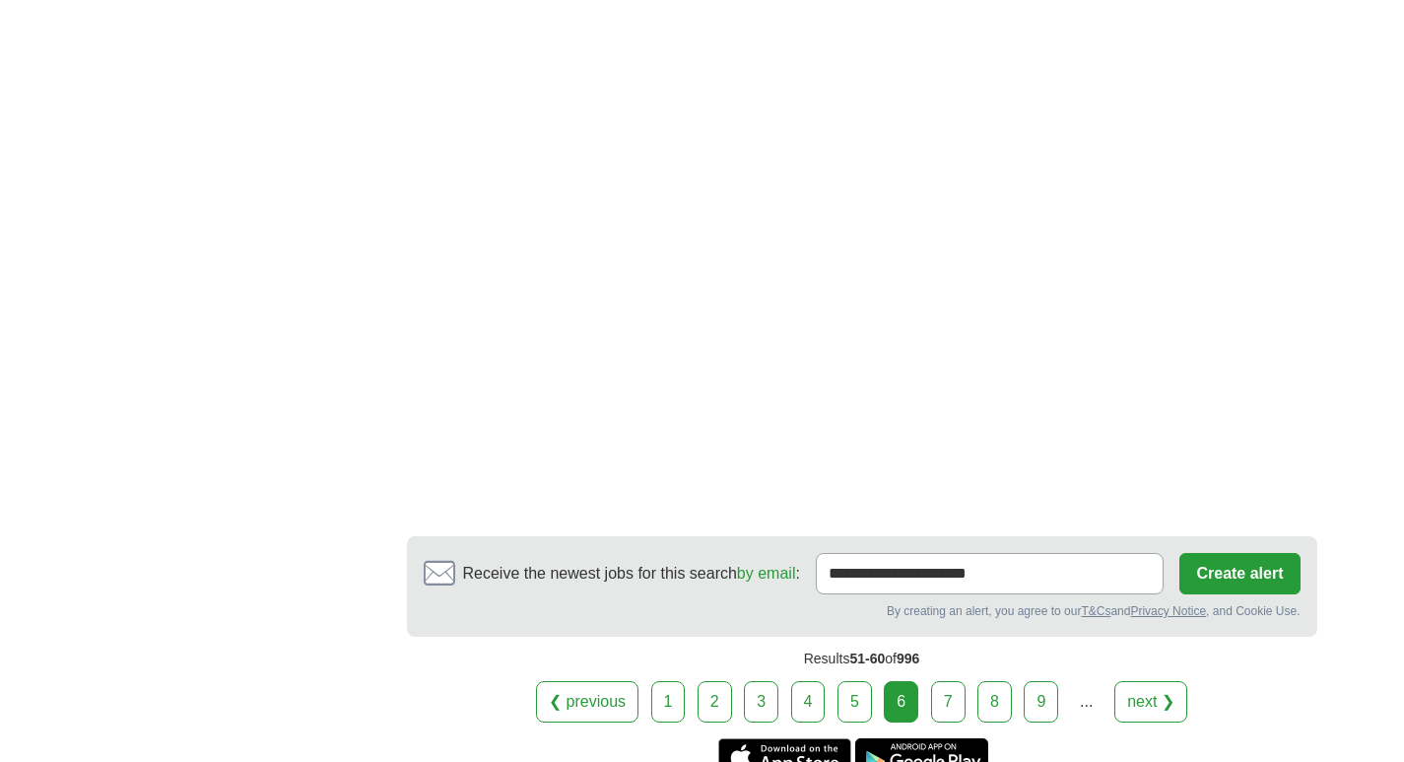
scroll to position [3417, 0]
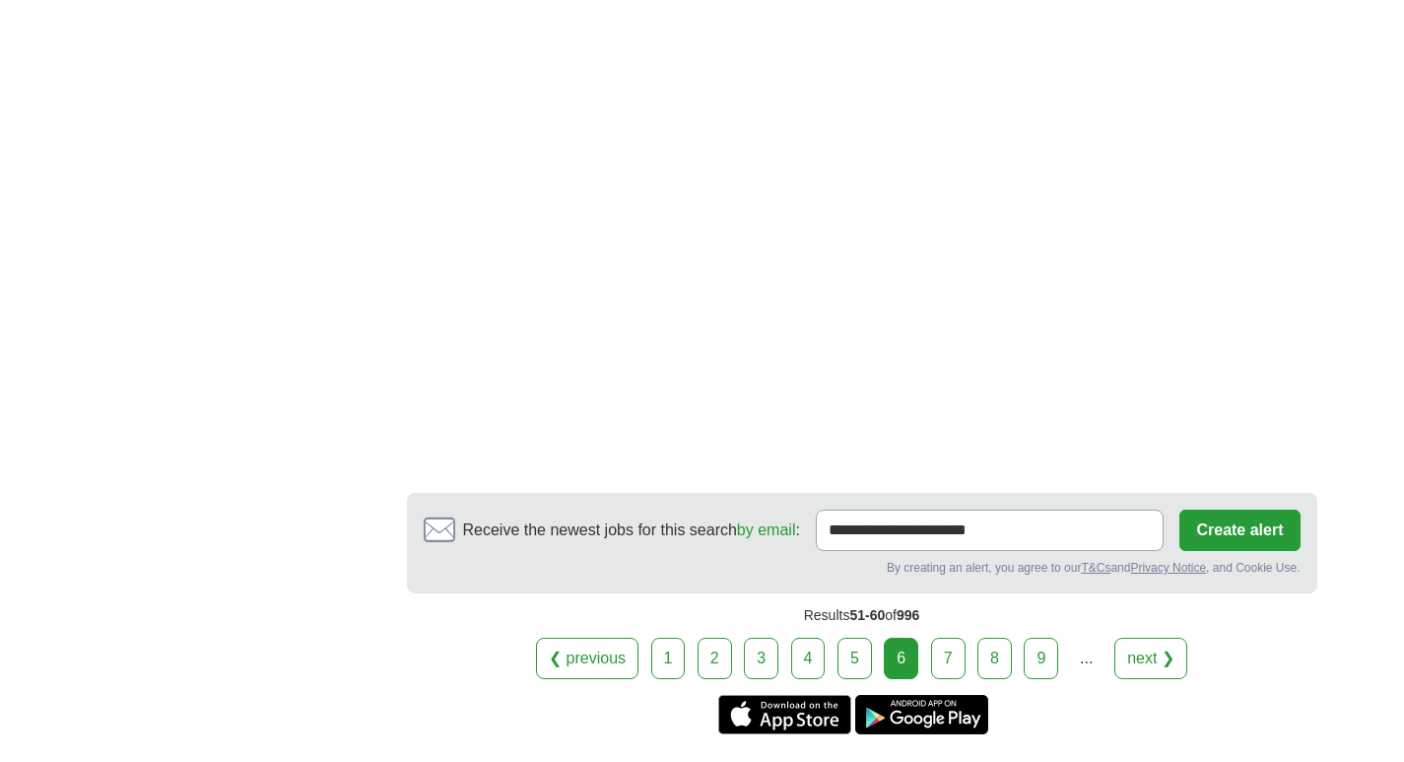
click at [948, 638] on link "7" at bounding box center [948, 658] width 34 height 41
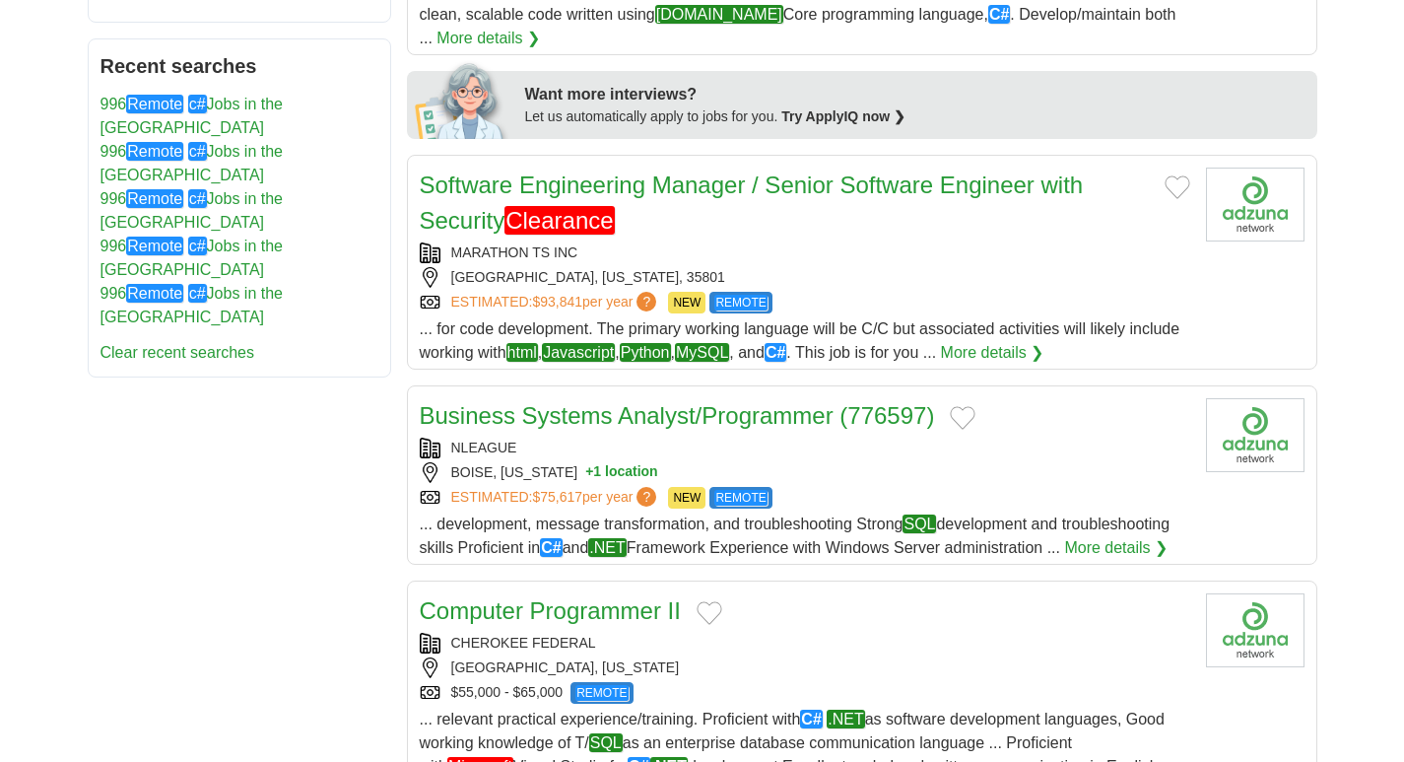
scroll to position [1183, 0]
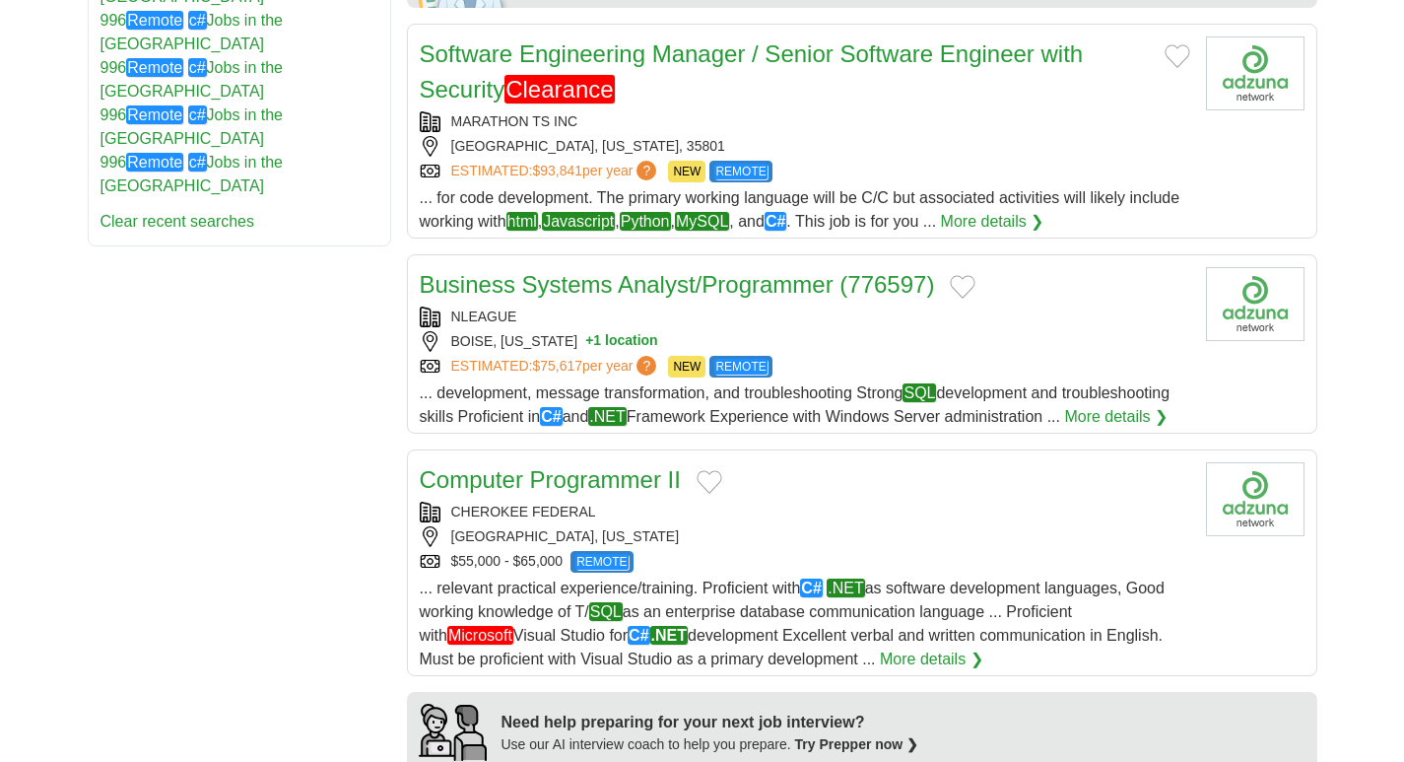
drag, startPoint x: 520, startPoint y: 412, endPoint x: 265, endPoint y: 532, distance: 282.2
click at [265, 532] on div "**********" at bounding box center [703, 741] width 1230 height 3246
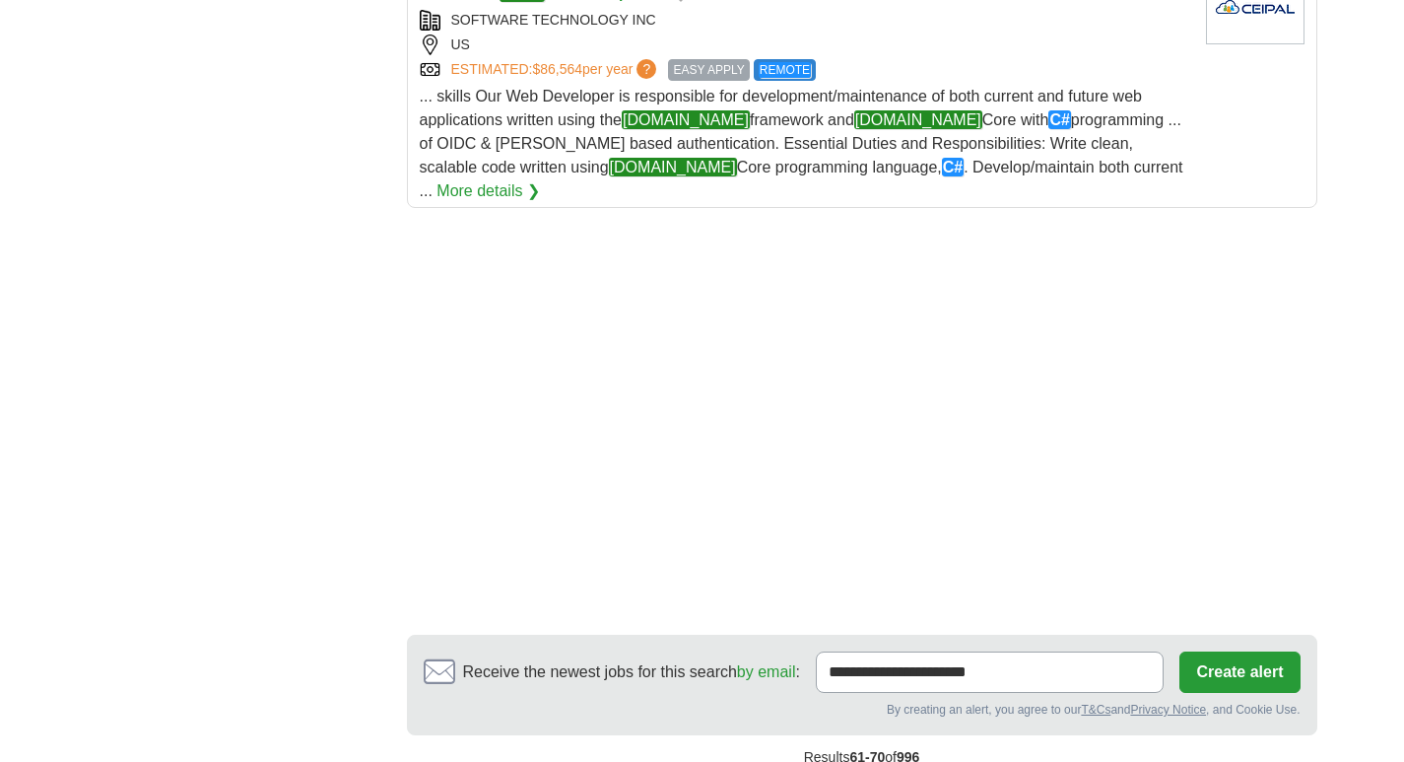
scroll to position [2891, 0]
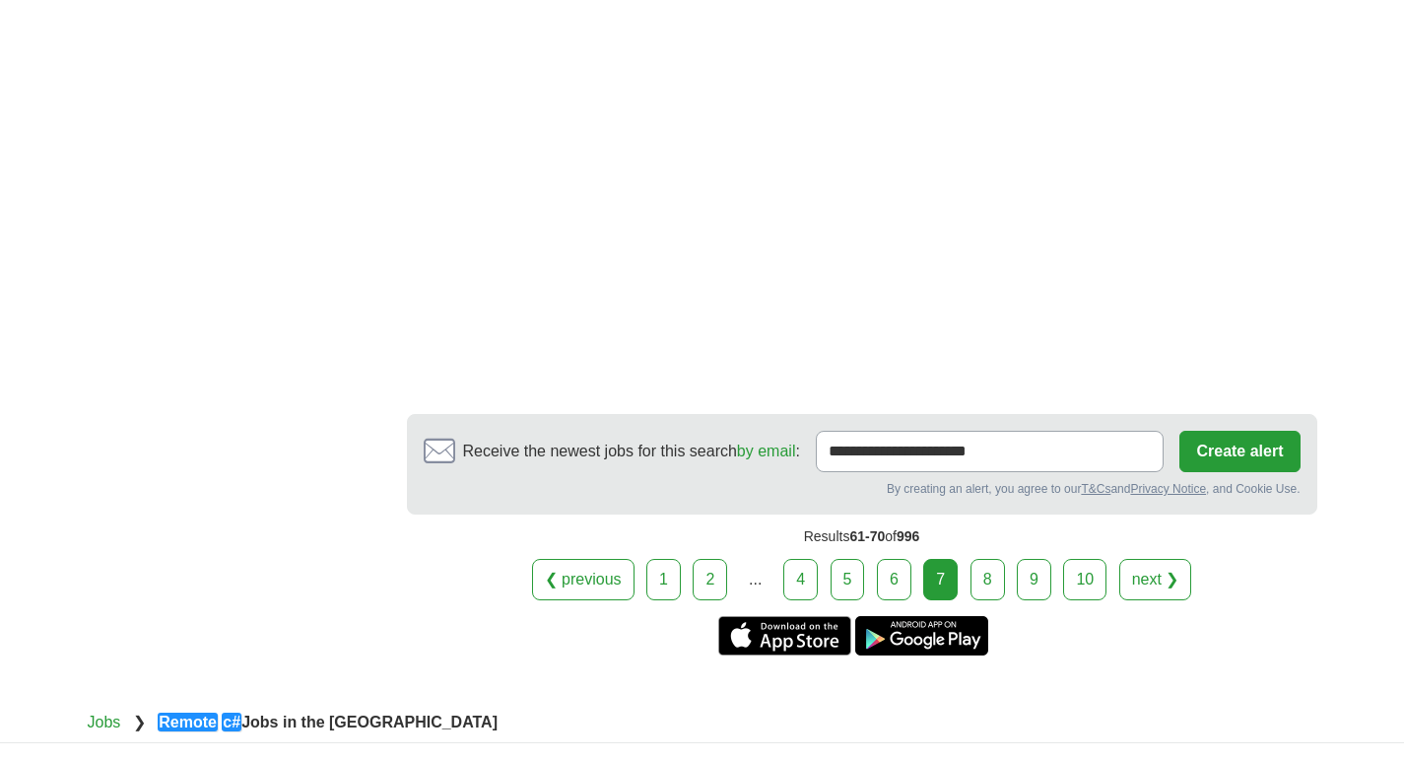
click at [975, 559] on link "8" at bounding box center [988, 579] width 34 height 41
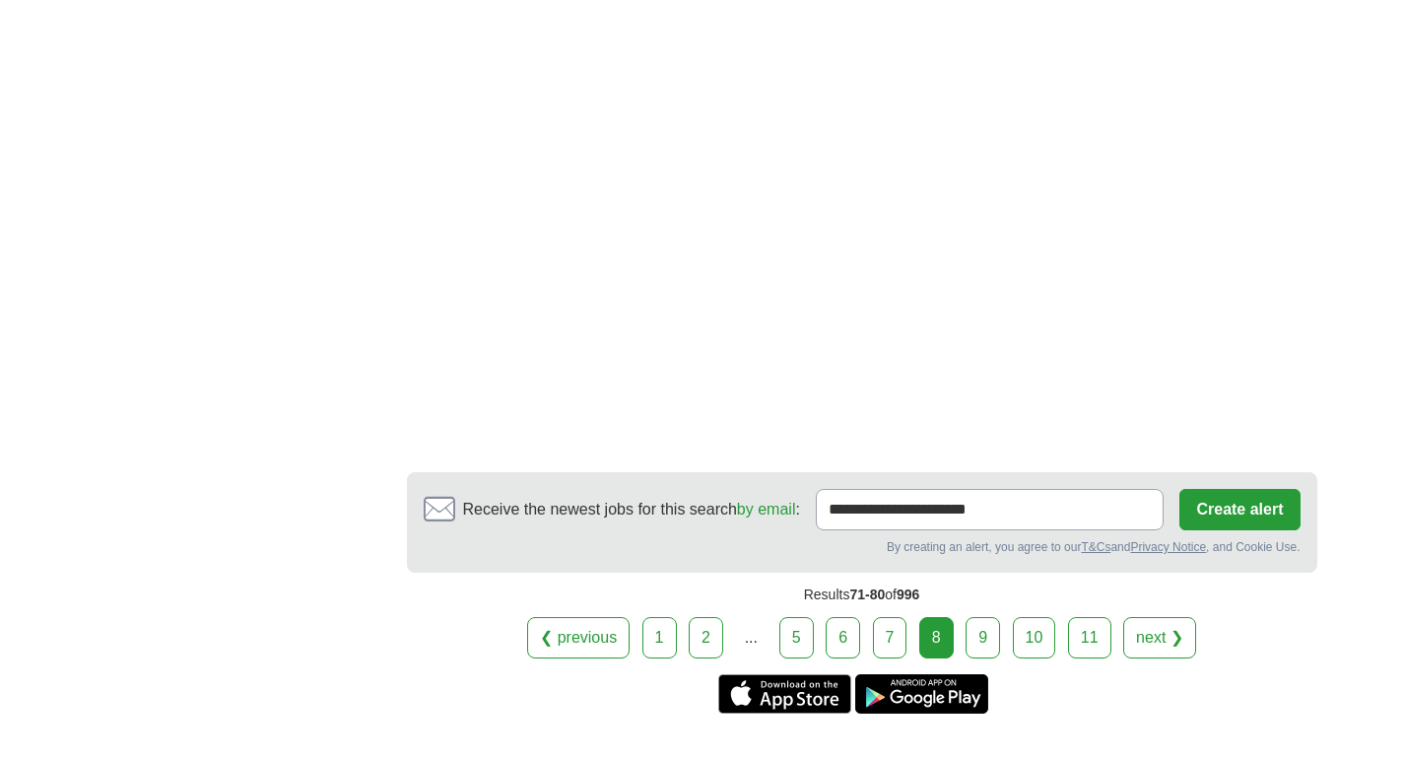
scroll to position [3388, 0]
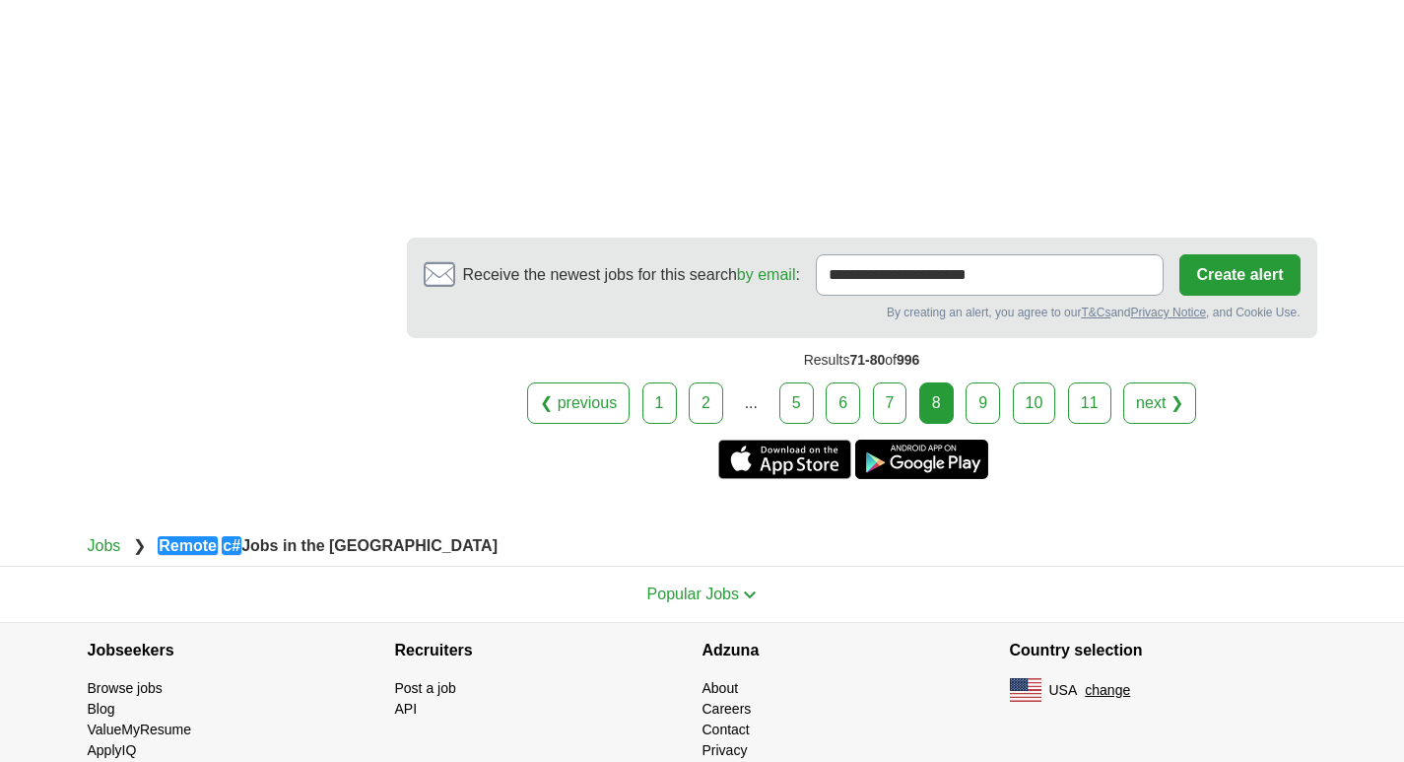
click at [971, 382] on link "9" at bounding box center [983, 402] width 34 height 41
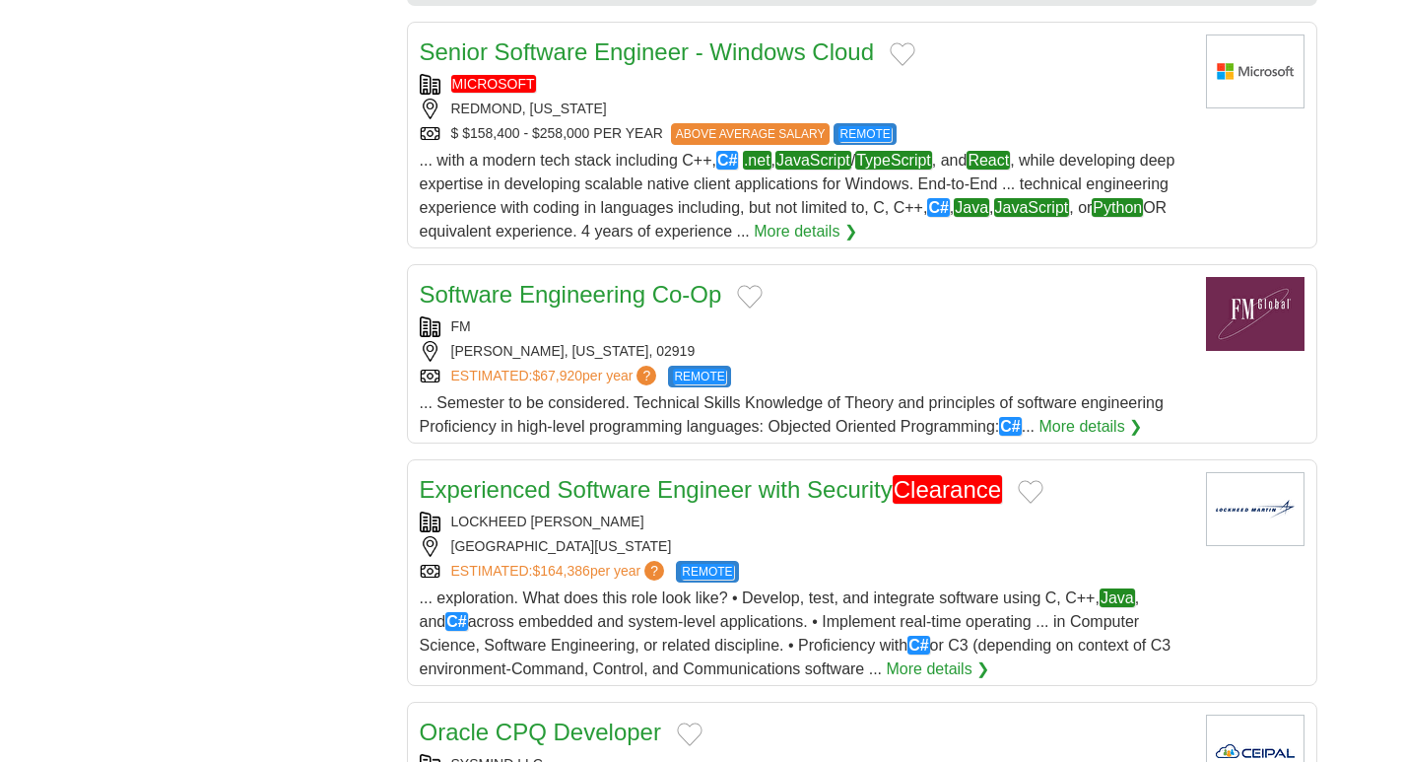
scroll to position [1840, 0]
